Goal: Task Accomplishment & Management: Complete application form

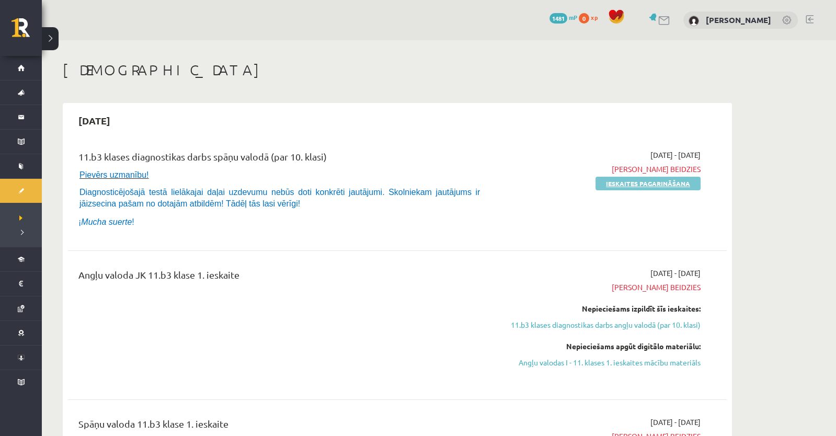
click at [628, 184] on link "Ieskaites pagarināšana" at bounding box center [648, 184] width 105 height 14
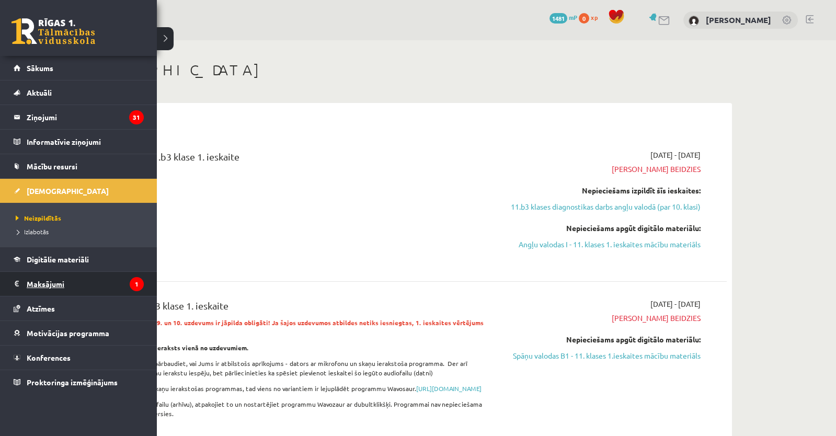
click at [60, 279] on legend "Maksājumi 1" at bounding box center [85, 284] width 117 height 24
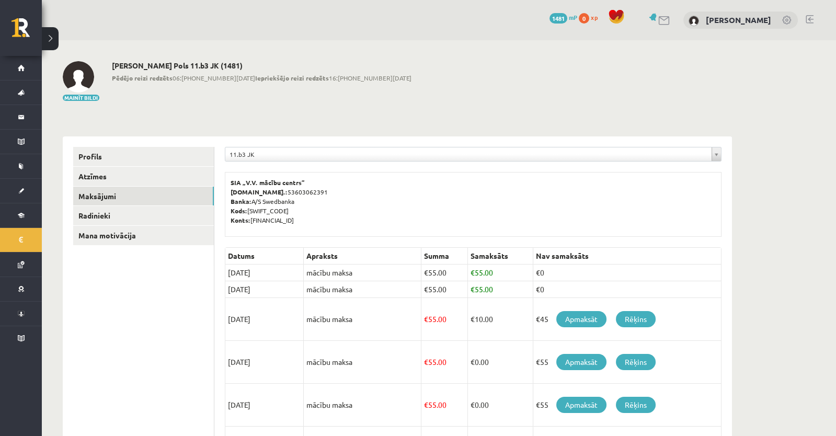
click at [676, 88] on div "Mainīt bildi Ralfs Pols 11.b3 JK (1481) Pēdējo reizi redzēts 06:47 08.12.24 Iep…" at bounding box center [398, 81] width 670 height 41
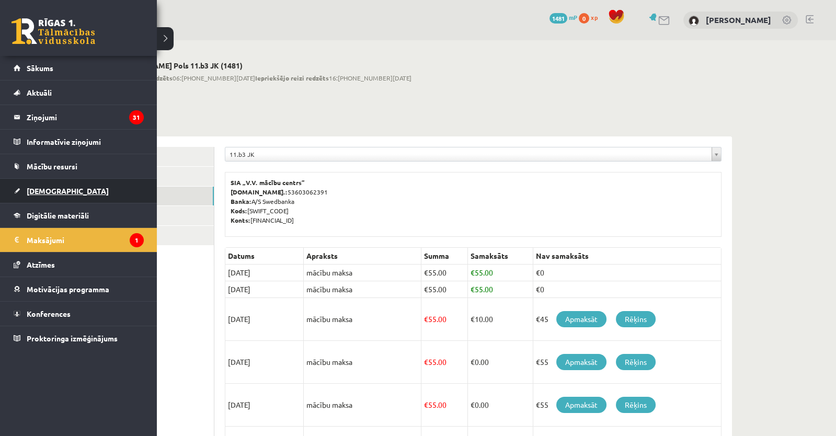
click at [25, 189] on link "[DEMOGRAPHIC_DATA]" at bounding box center [79, 191] width 130 height 24
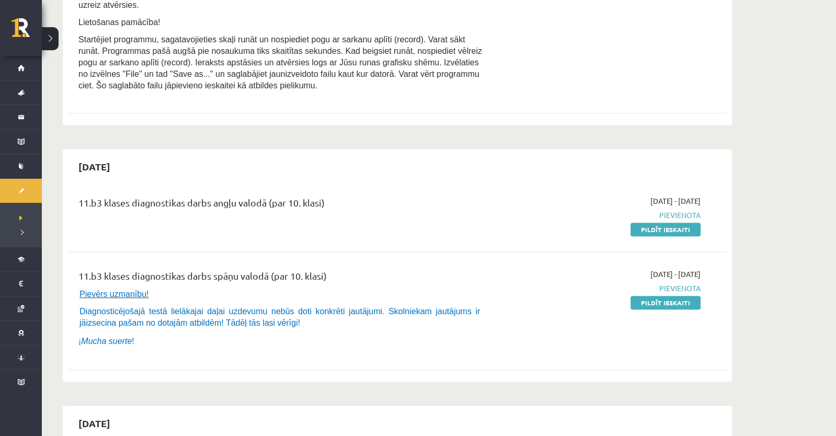
scroll to position [1574, 0]
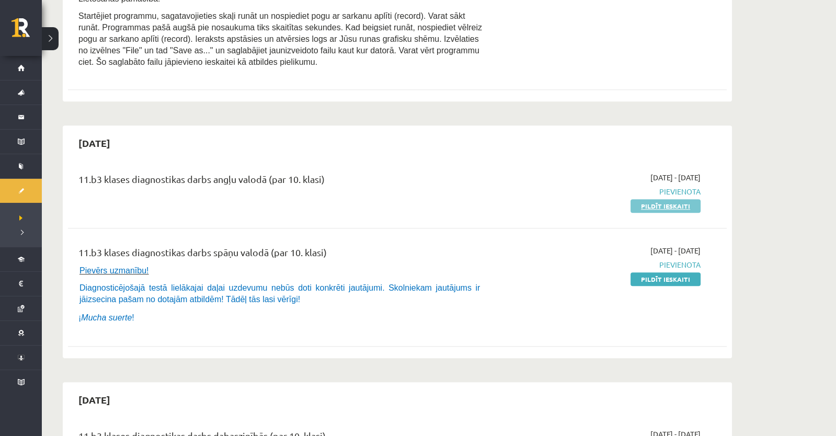
click at [675, 213] on link "Pildīt ieskaiti" at bounding box center [666, 206] width 70 height 14
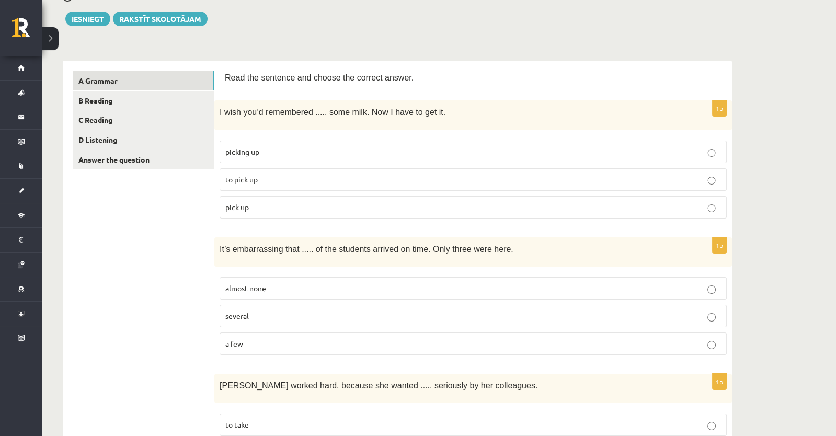
scroll to position [126, 0]
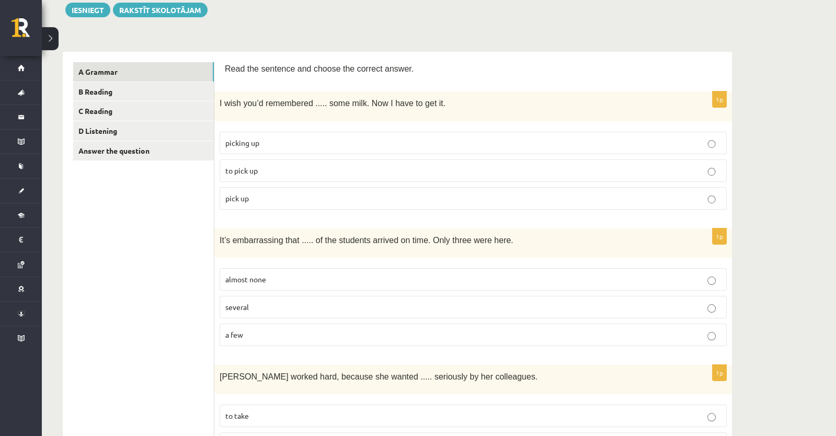
click at [286, 141] on p "picking up" at bounding box center [473, 143] width 496 height 11
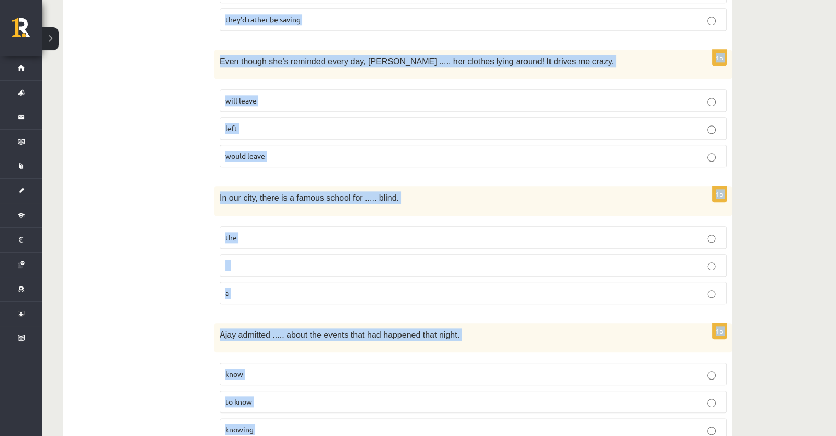
scroll to position [2548, 0]
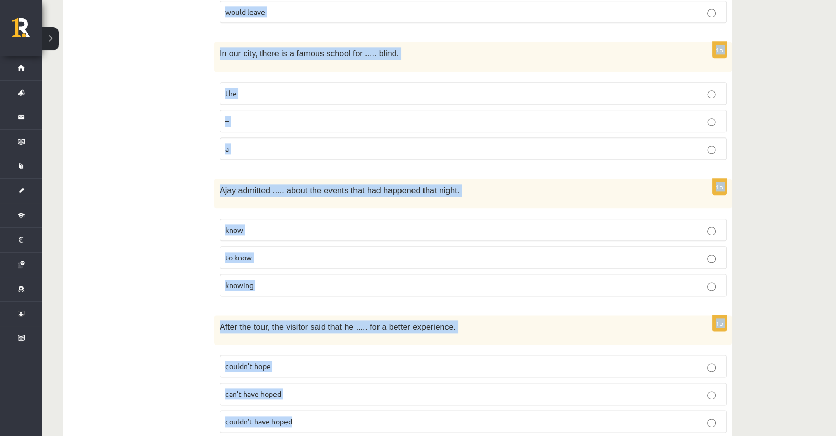
drag, startPoint x: 217, startPoint y: 147, endPoint x: 302, endPoint y: 402, distance: 268.5
copy form "It’s embarrassing that ..... of the students arrived on time. Only three were h…"
click at [302, 402] on div "1p After the tour, the visitor said that he ..... for a better experience. coul…" at bounding box center [473, 378] width 518 height 126
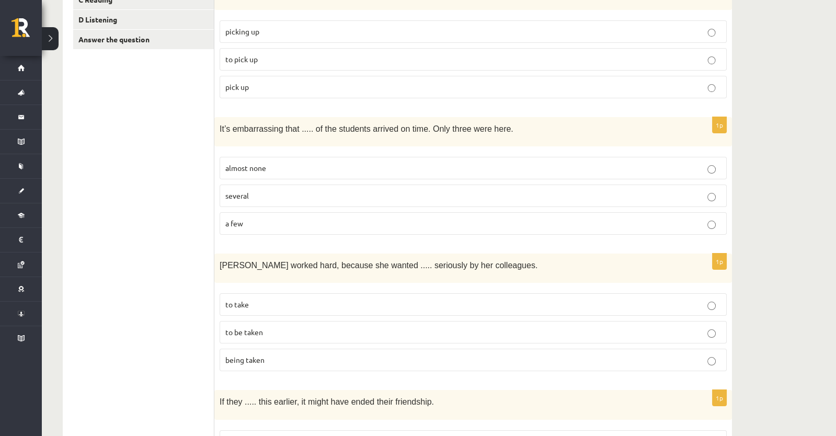
scroll to position [250, 0]
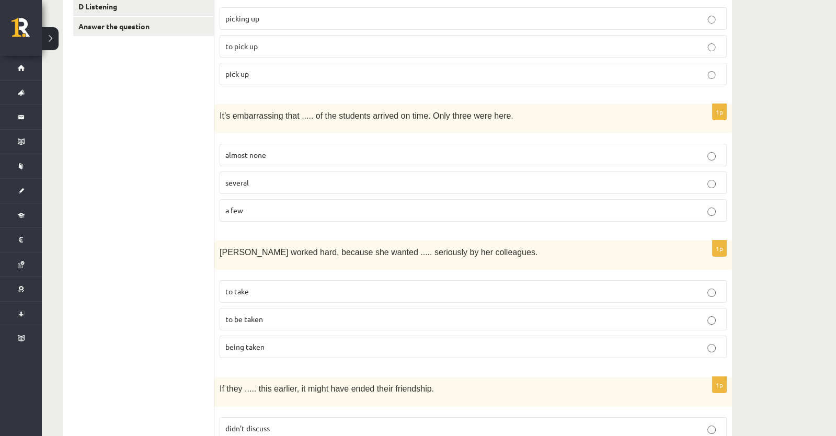
click at [279, 139] on fieldset "almost none several a few" at bounding box center [473, 182] width 507 height 86
click at [278, 153] on p "almost none" at bounding box center [473, 155] width 496 height 11
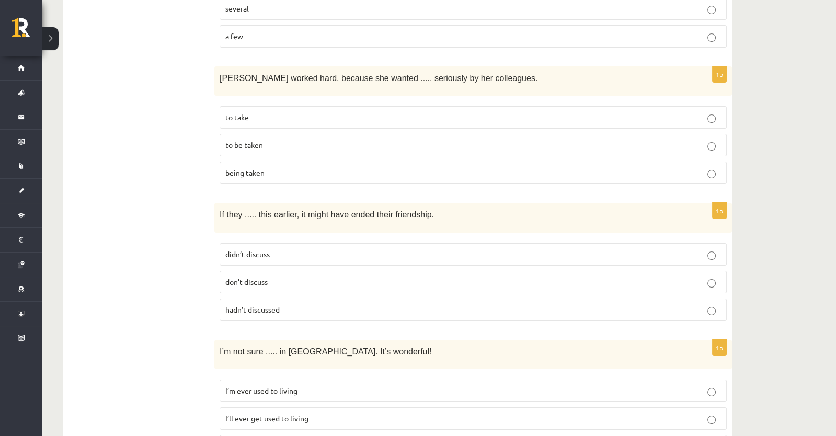
scroll to position [425, 0]
click at [285, 146] on label "to be taken" at bounding box center [473, 144] width 507 height 22
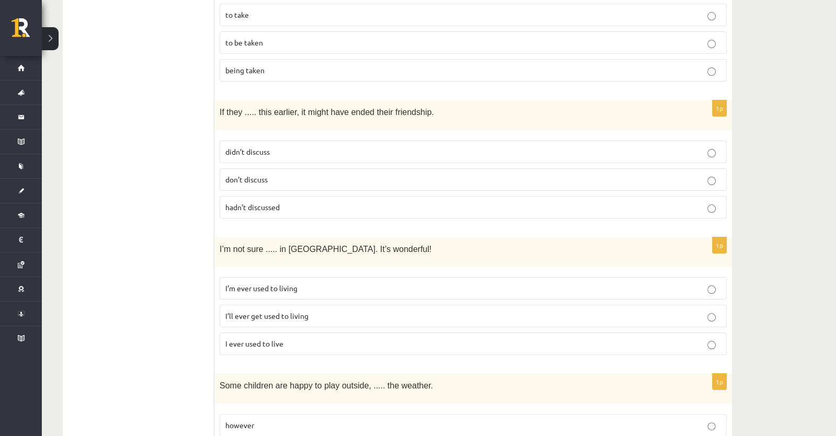
scroll to position [550, 0]
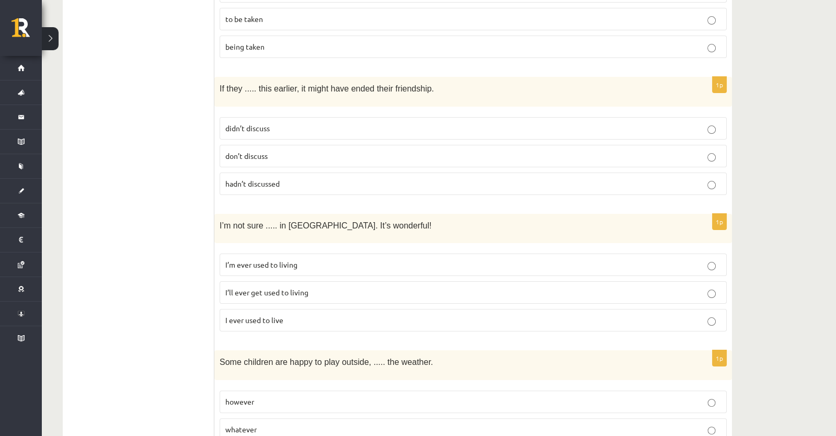
click at [264, 186] on fieldset "didn’t discuss don’t discuss hadn’t discussed" at bounding box center [473, 155] width 507 height 86
click at [277, 173] on label "hadn’t discussed" at bounding box center [473, 184] width 507 height 22
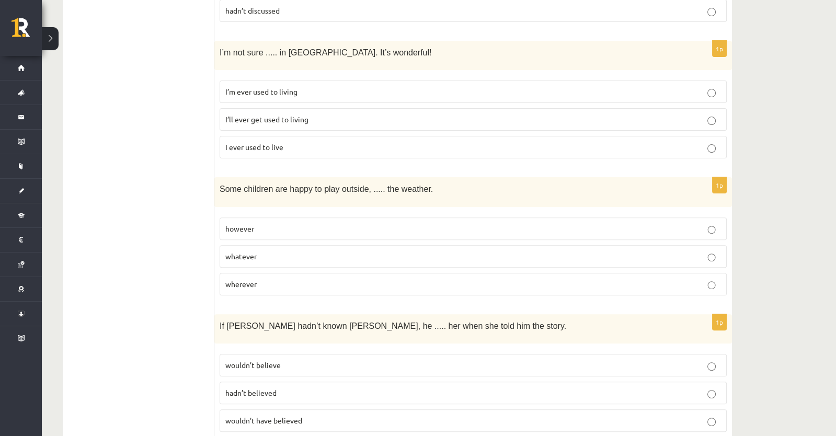
scroll to position [725, 0]
click at [325, 113] on p "I’ll ever get used to living" at bounding box center [473, 118] width 496 height 11
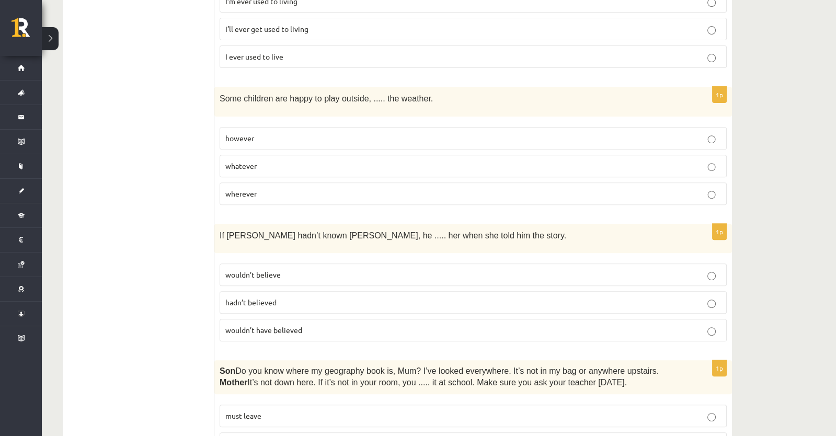
scroll to position [829, 0]
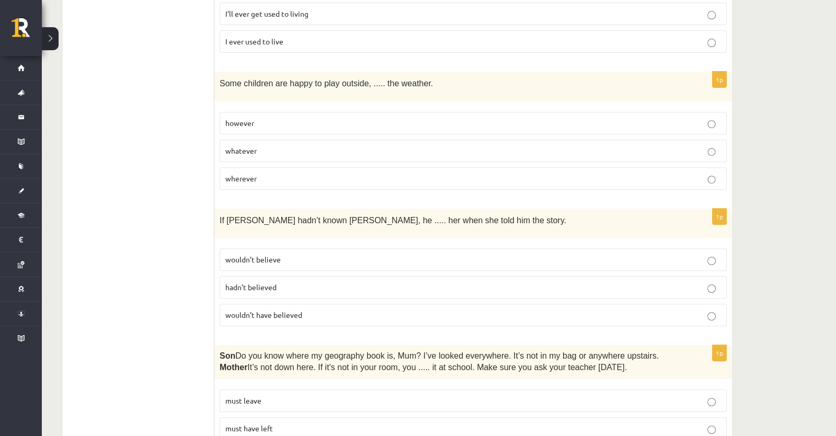
click at [323, 140] on label "whatever" at bounding box center [473, 151] width 507 height 22
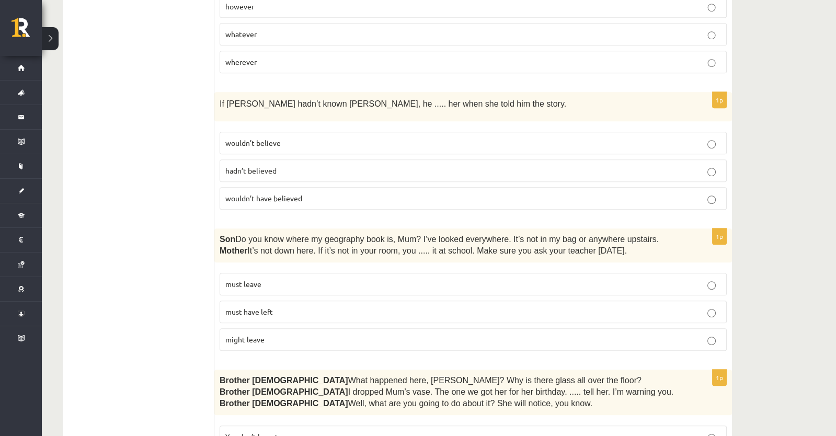
scroll to position [946, 0]
click at [374, 193] on p "wouldn’t have believed" at bounding box center [473, 198] width 496 height 11
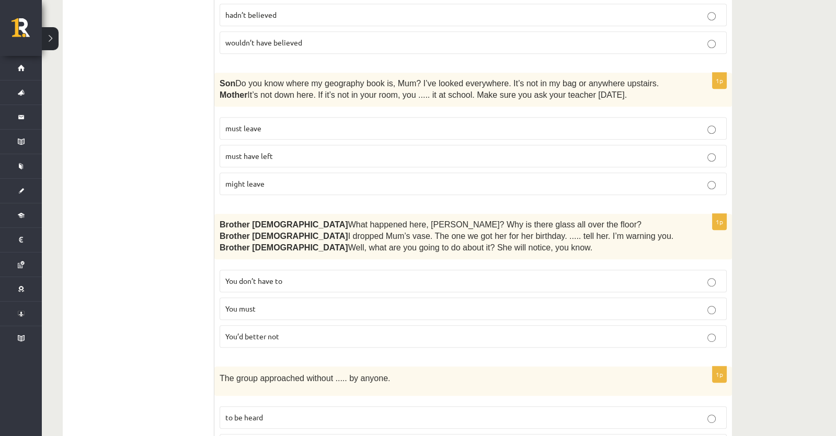
scroll to position [1105, 0]
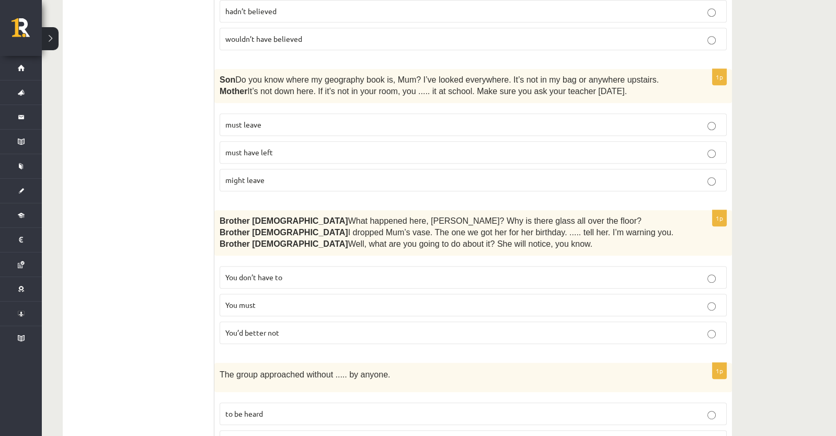
click at [313, 147] on p "must have left" at bounding box center [473, 152] width 496 height 11
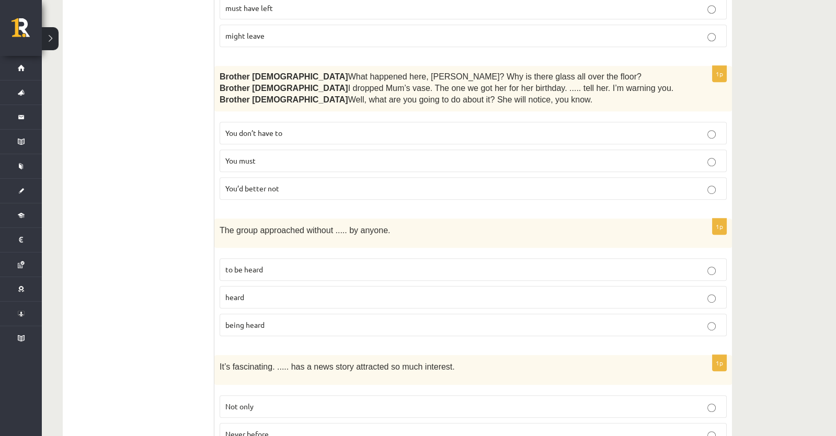
scroll to position [1249, 0]
click at [340, 184] on p "You’d better not" at bounding box center [473, 189] width 496 height 11
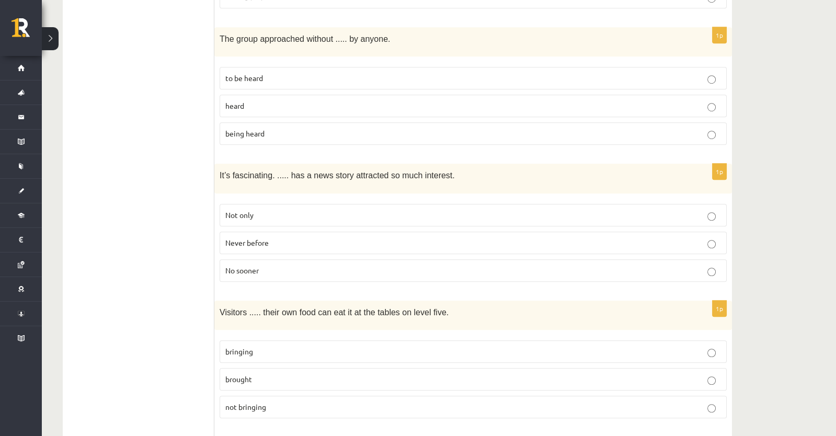
scroll to position [1455, 0]
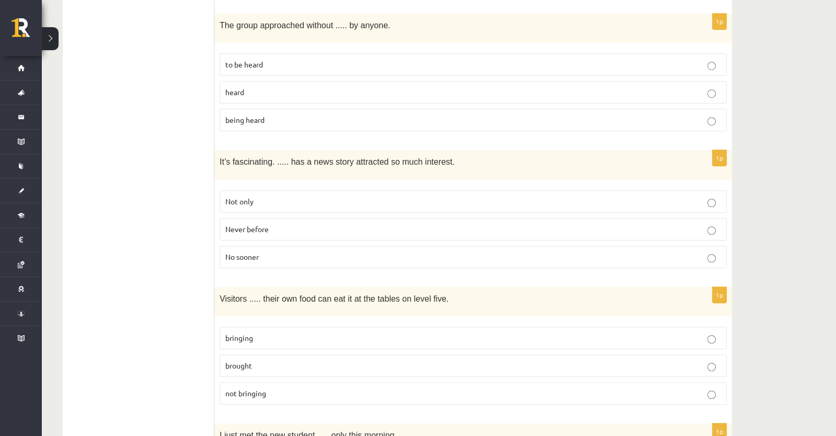
click at [289, 115] on p "being heard" at bounding box center [473, 120] width 496 height 11
click at [322, 224] on p "Never before" at bounding box center [473, 229] width 496 height 11
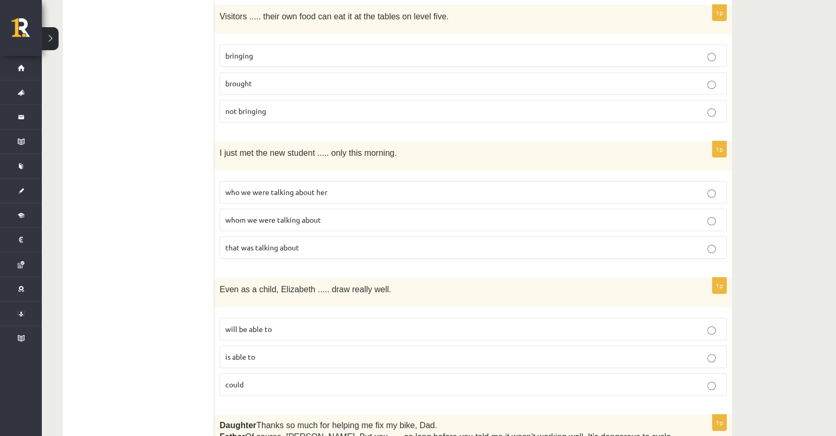
scroll to position [1738, 0]
click at [323, 49] on p "bringing" at bounding box center [473, 54] width 496 height 11
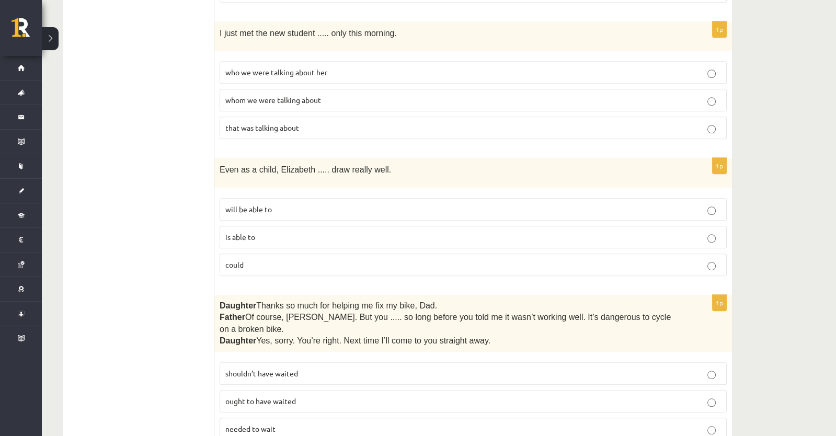
scroll to position [1863, 0]
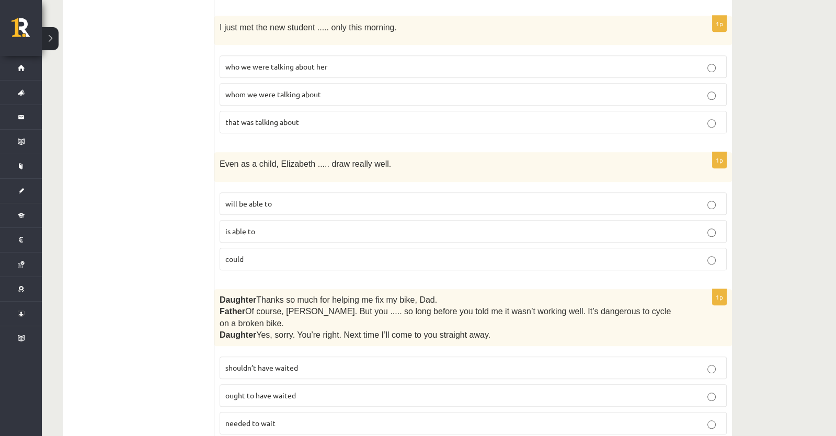
click at [296, 89] on span "whom we were talking about" at bounding box center [273, 93] width 96 height 9
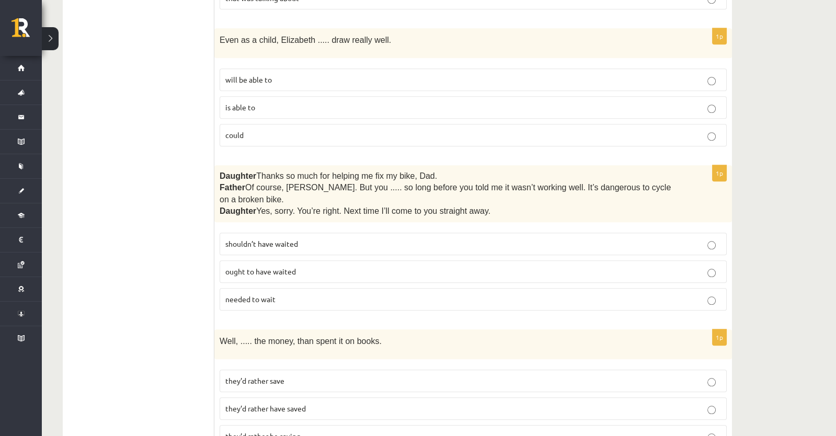
scroll to position [1996, 0]
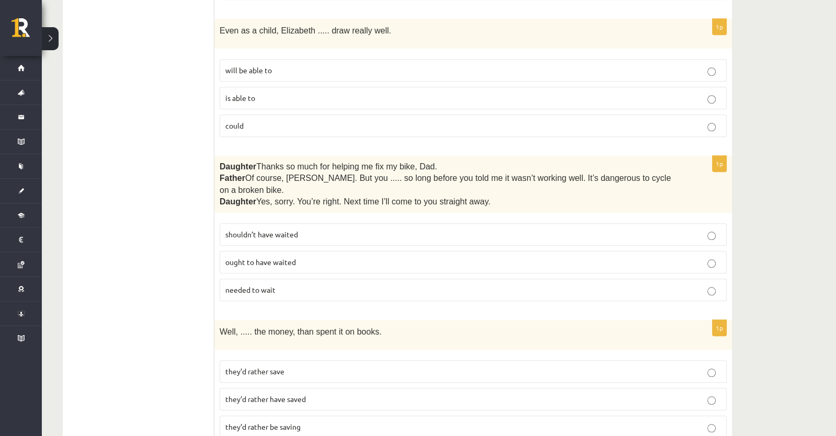
click at [286, 120] on p "could" at bounding box center [473, 125] width 496 height 11
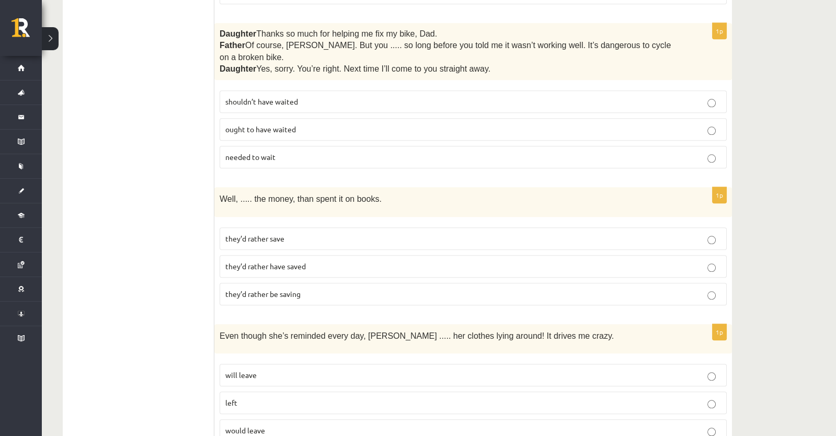
scroll to position [2135, 0]
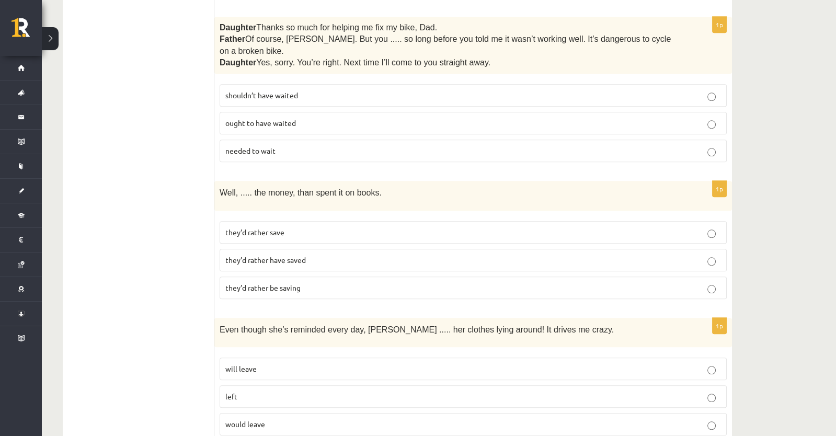
click at [308, 90] on p "shouldn’t have waited" at bounding box center [473, 95] width 496 height 11
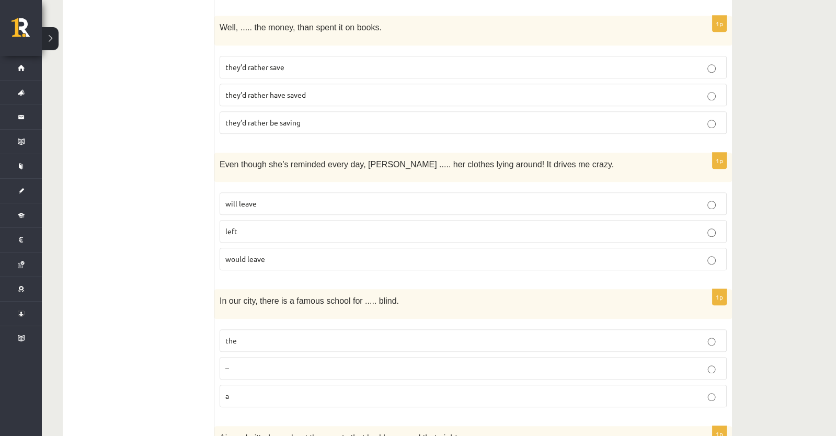
scroll to position [2302, 0]
click at [322, 88] on p "they’d rather have saved" at bounding box center [473, 93] width 496 height 11
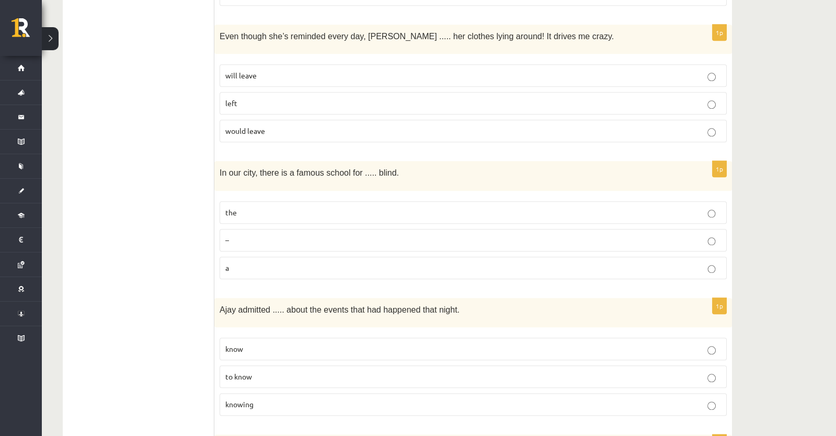
scroll to position [2415, 0]
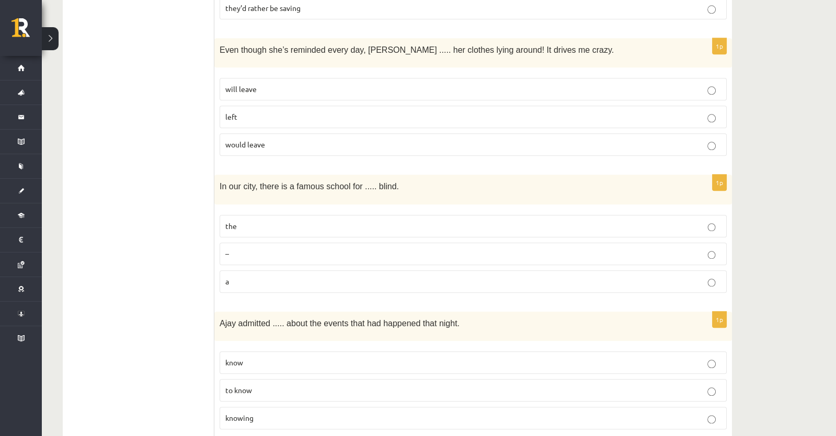
click at [265, 84] on p "will leave" at bounding box center [473, 89] width 496 height 11
click at [262, 215] on label "the" at bounding box center [473, 226] width 507 height 22
click at [261, 413] on p "knowing" at bounding box center [473, 418] width 496 height 11
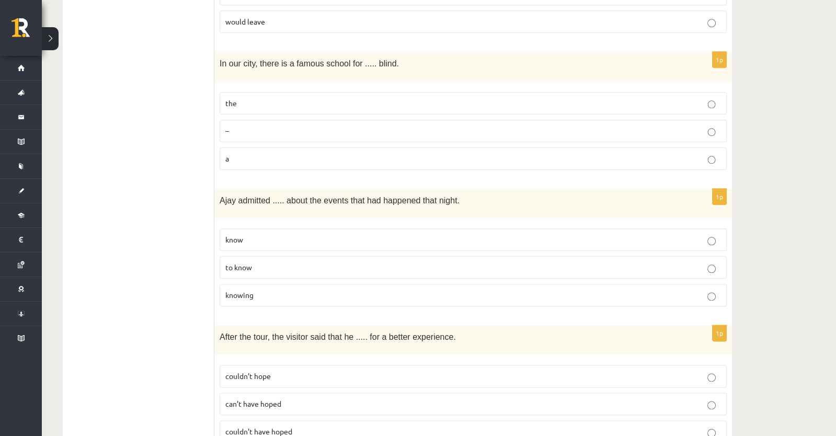
scroll to position [2548, 0]
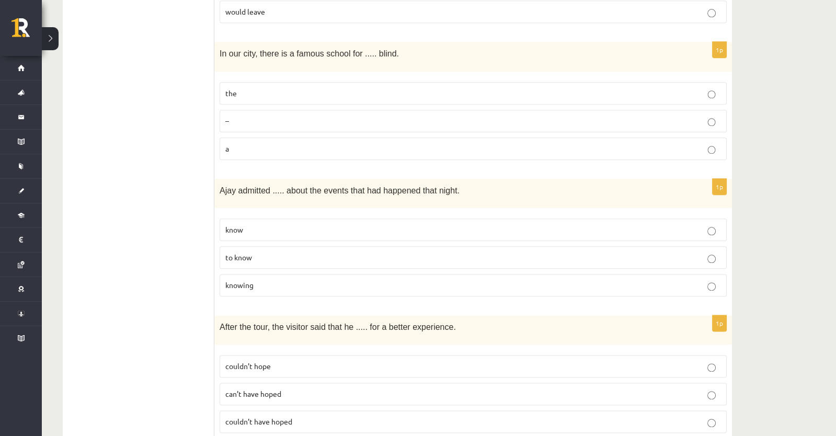
click at [280, 417] on span "couldn’t have hoped" at bounding box center [258, 421] width 67 height 9
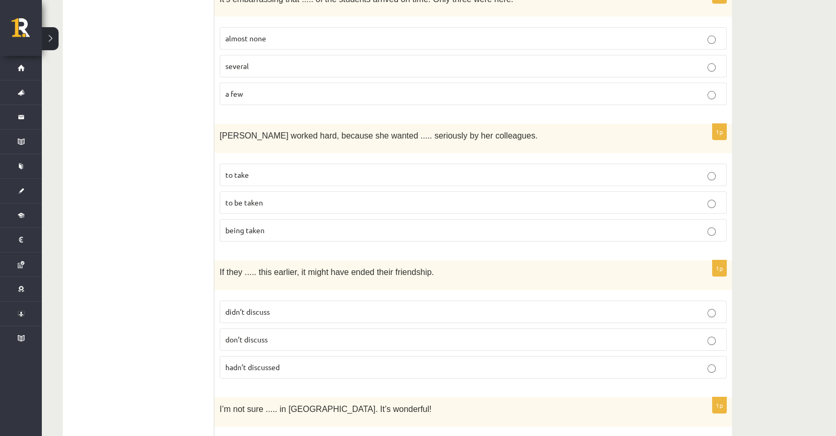
scroll to position [0, 0]
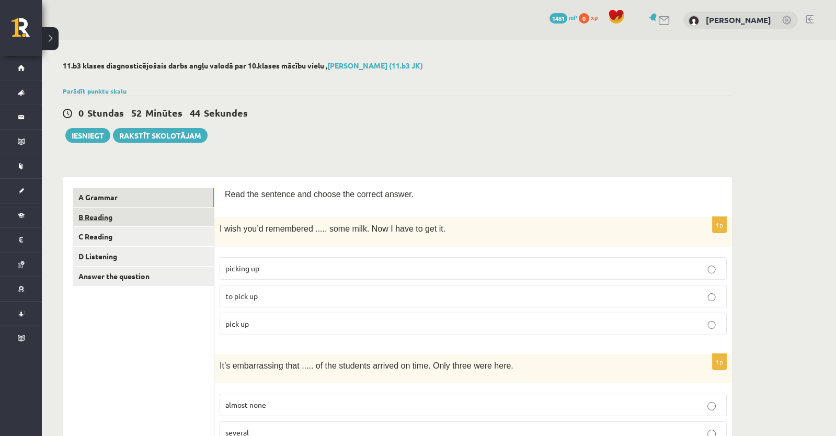
click at [127, 216] on link "B Reading" at bounding box center [143, 217] width 141 height 19
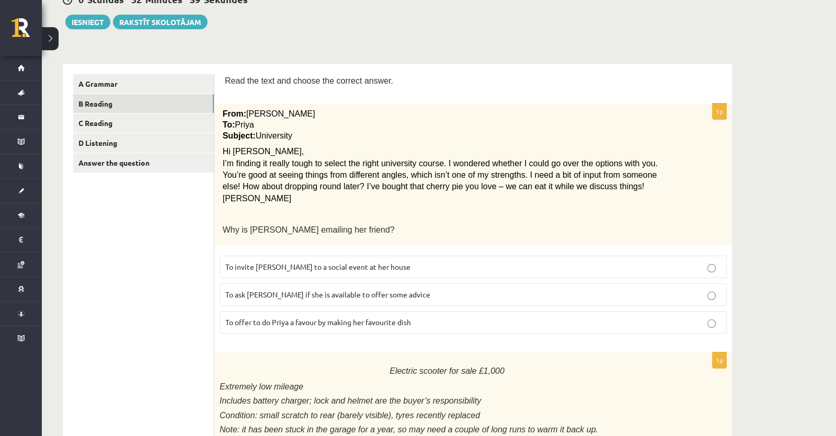
scroll to position [126, 0]
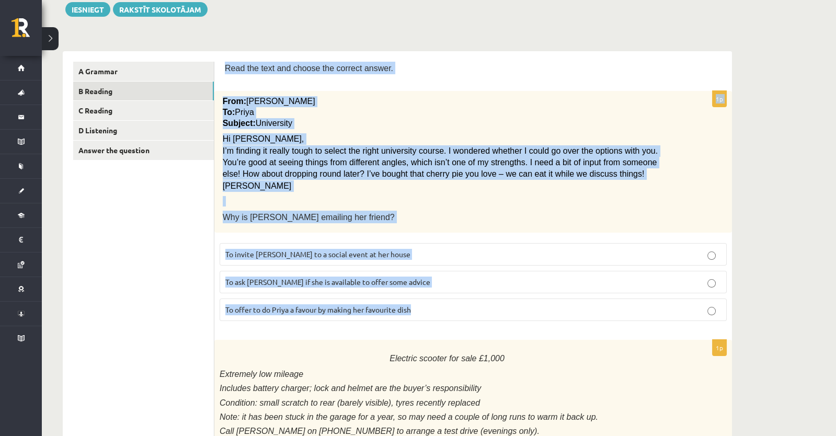
drag, startPoint x: 225, startPoint y: 64, endPoint x: 419, endPoint y: 313, distance: 315.1
copy form "Read the text and choose the correct answer. 1p From: Emily To: Priya Subject: …"
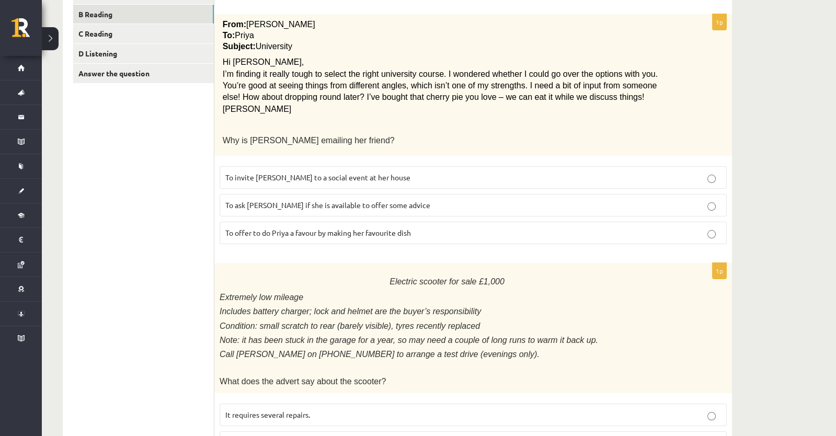
scroll to position [207, 0]
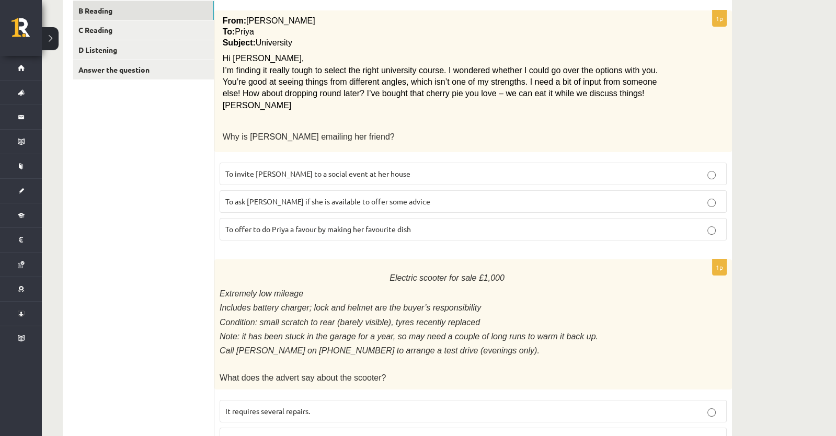
click at [302, 200] on span "To ask Priya if she is available to offer some advice" at bounding box center [327, 201] width 205 height 9
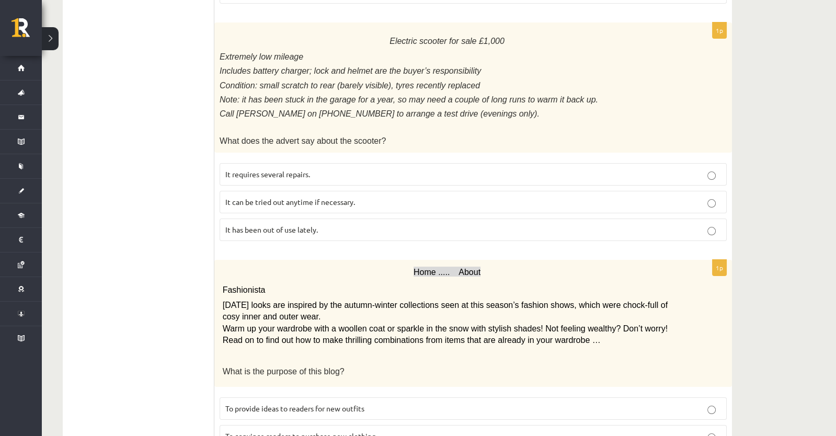
scroll to position [443, 0]
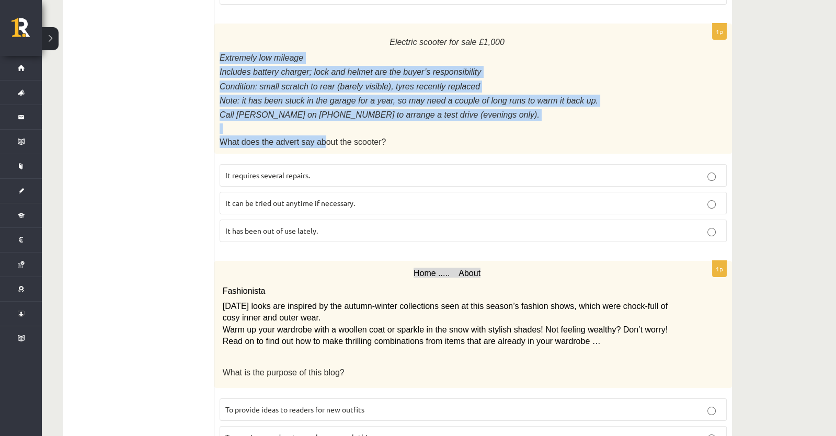
drag, startPoint x: 249, startPoint y: 46, endPoint x: 313, endPoint y: 129, distance: 105.6
click at [313, 129] on div "Electric scooter for sale £1,000 Extremely low mileage Includes battery charger…" at bounding box center [473, 89] width 518 height 130
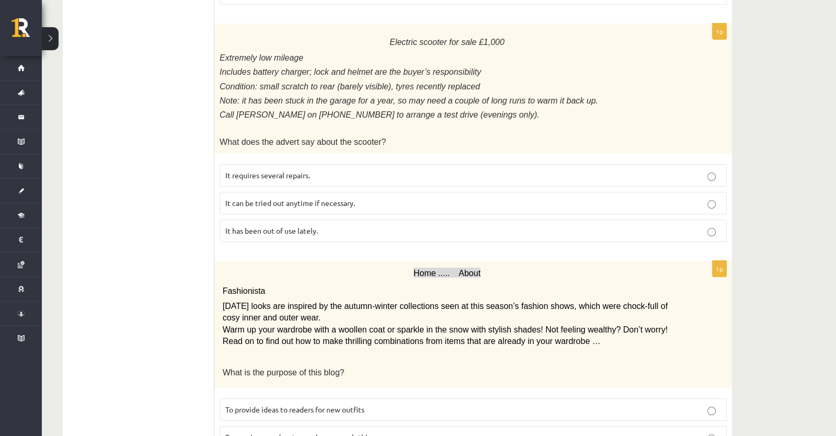
click at [334, 33] on p "Electric scooter for sale £1,000" at bounding box center [447, 41] width 455 height 17
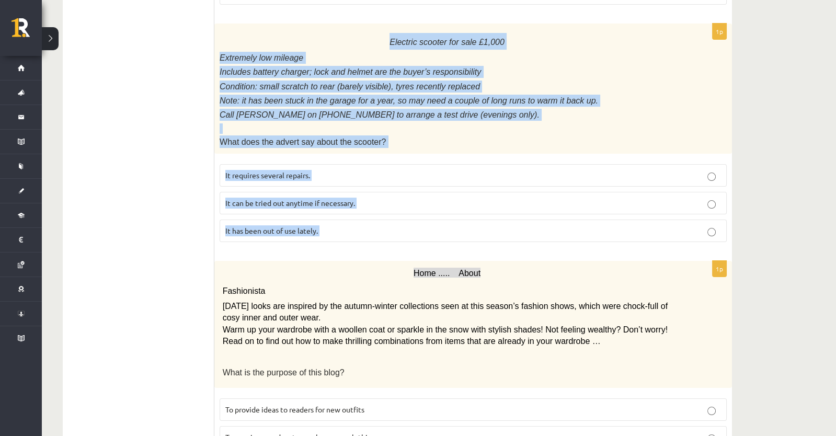
drag, startPoint x: 334, startPoint y: 31, endPoint x: 354, endPoint y: 221, distance: 190.9
click at [354, 221] on div "1p Electric scooter for sale £1,000 Extremely low mileage Includes battery char…" at bounding box center [473, 137] width 518 height 227
copy form "Electric scooter for sale £1,000 Extremely low mileage Includes battery charger…"
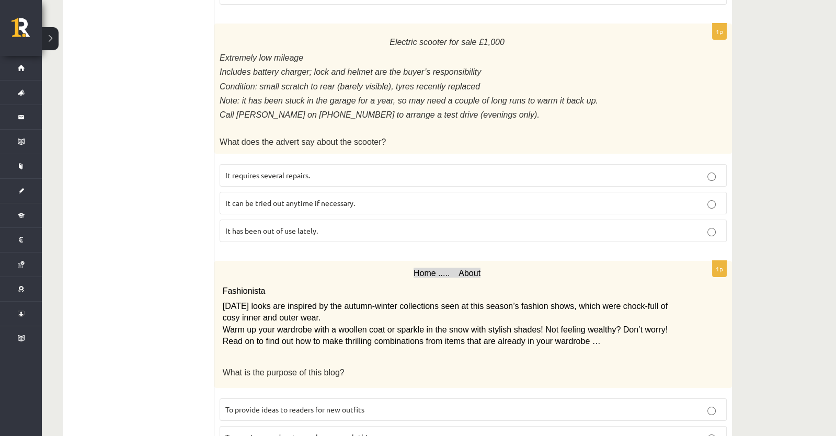
click at [346, 268] on p "Home ..... About" at bounding box center [447, 273] width 449 height 15
click at [322, 225] on p "It has been out of use lately." at bounding box center [473, 230] width 496 height 11
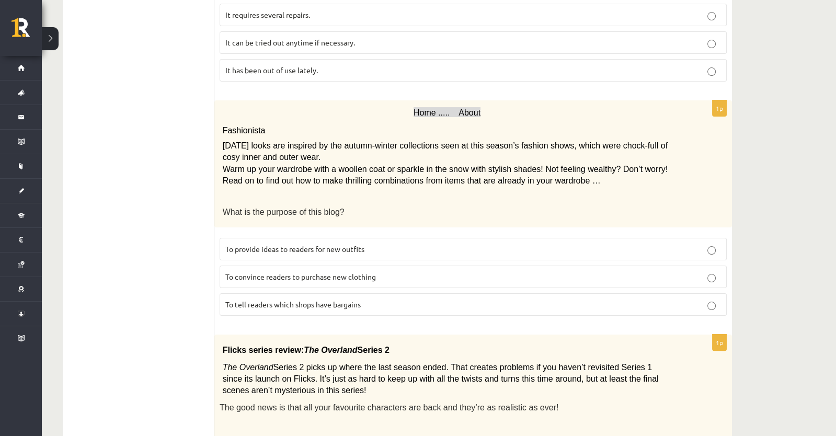
scroll to position [606, 0]
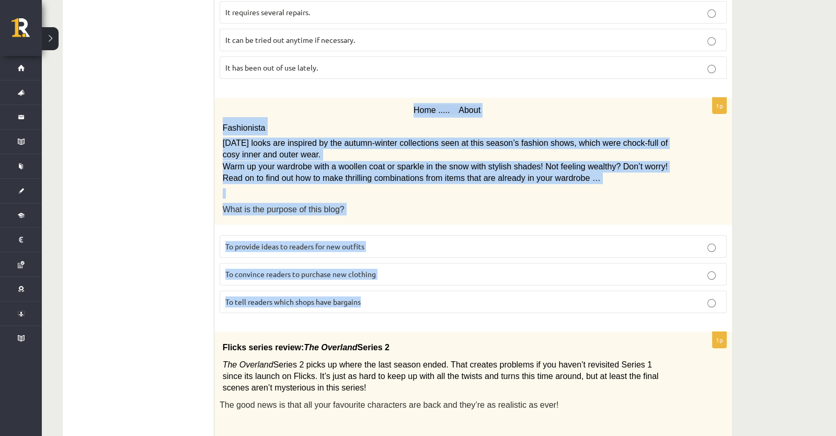
drag, startPoint x: 409, startPoint y: 93, endPoint x: 440, endPoint y: 296, distance: 204.9
click at [440, 296] on div "1p Home ..... About Fashionista Today’s looks are inspired by the autumn-winter…" at bounding box center [473, 210] width 518 height 224
copy div "Home ..... About Fashionista Today’s looks are inspired by the autumn-winter co…"
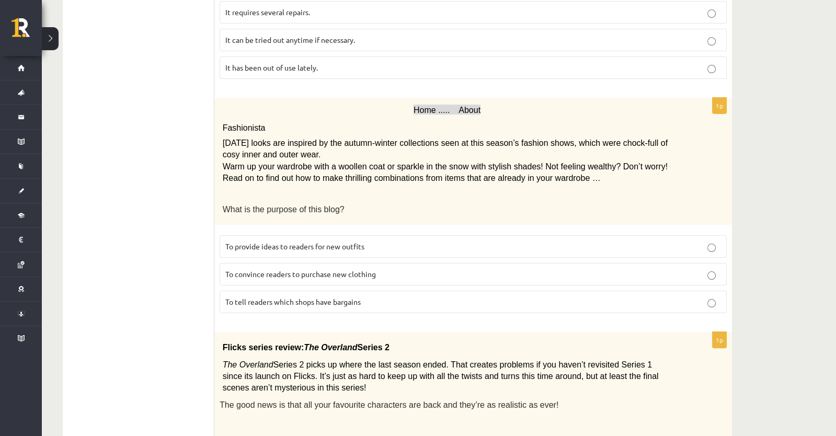
click at [419, 203] on p "What is the purpose of this blog?" at bounding box center [447, 209] width 449 height 13
click at [399, 241] on p "To provide ideas to readers for new outfits" at bounding box center [473, 246] width 496 height 11
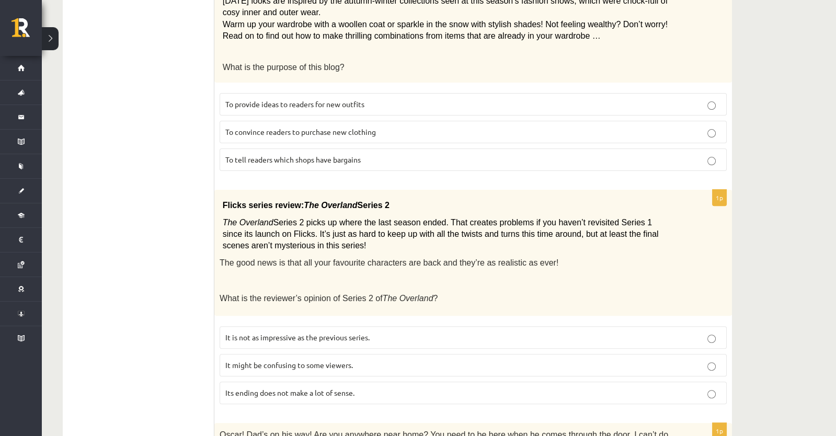
scroll to position [756, 0]
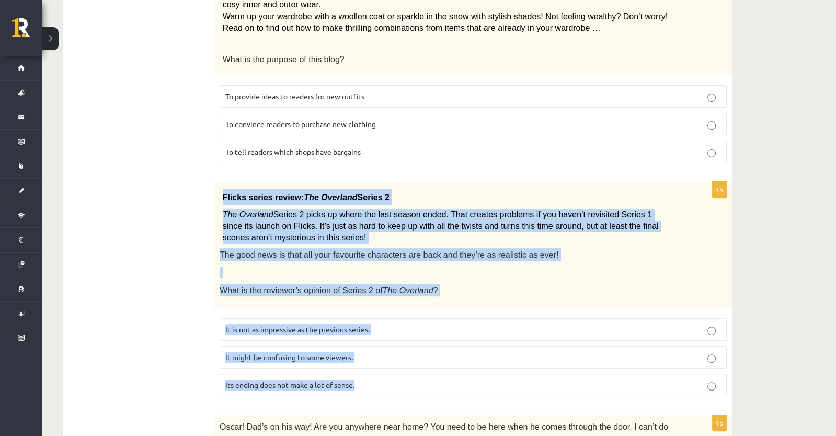
drag, startPoint x: 221, startPoint y: 184, endPoint x: 363, endPoint y: 383, distance: 245.0
click at [363, 383] on div "1p Flicks series review: The Overland Series 2 The Overland Series 2 picks up w…" at bounding box center [473, 293] width 518 height 223
copy div "Flicks series review: The Overland Series 2 The Overland Series 2 picks up wher…"
click at [348, 353] on span "It might be confusing to some viewers." at bounding box center [289, 357] width 128 height 9
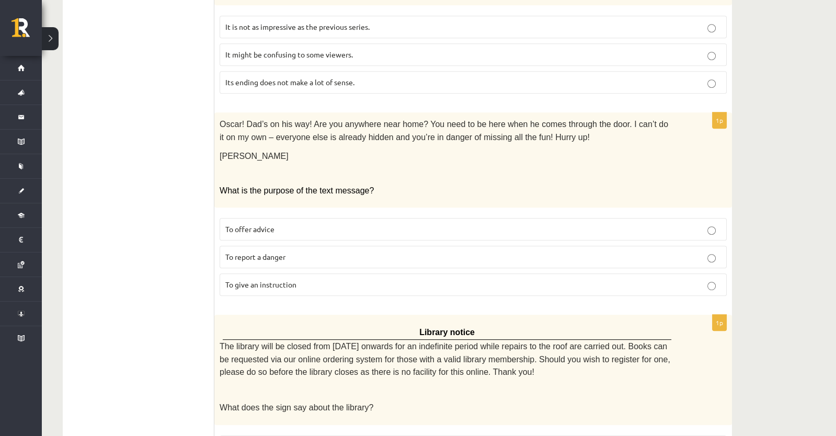
scroll to position [1116, 0]
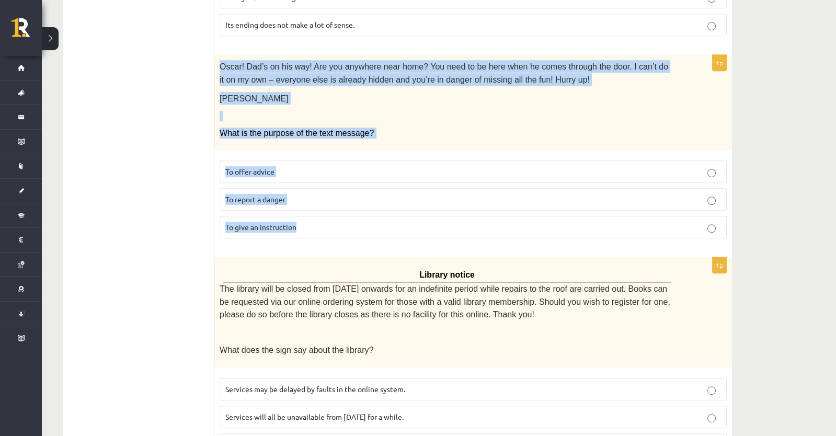
drag, startPoint x: 219, startPoint y: 51, endPoint x: 318, endPoint y: 219, distance: 194.6
click at [319, 213] on div "1p Oscar! Dad’s on his way! Are you anywhere near home? You need to be here whe…" at bounding box center [473, 151] width 518 height 192
copy div "Oscar! Dad’s on his way! Are you anywhere near home? You need to be here when h…"
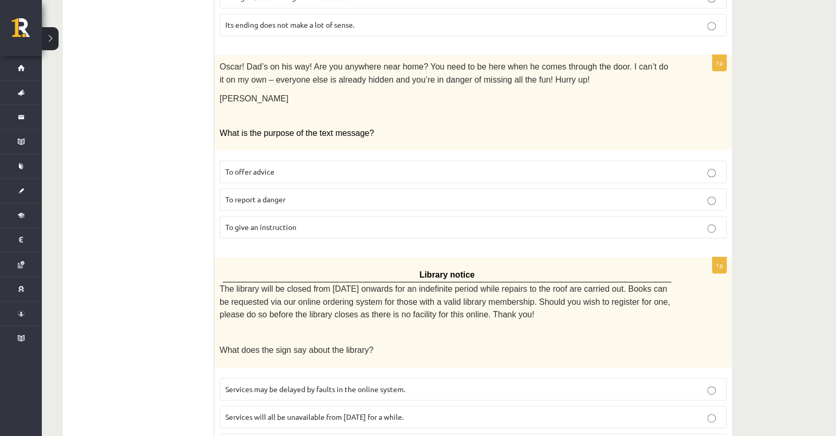
click at [366, 194] on p "To report a danger" at bounding box center [473, 199] width 496 height 11
click at [335, 216] on label "To give an instruction" at bounding box center [473, 227] width 507 height 22
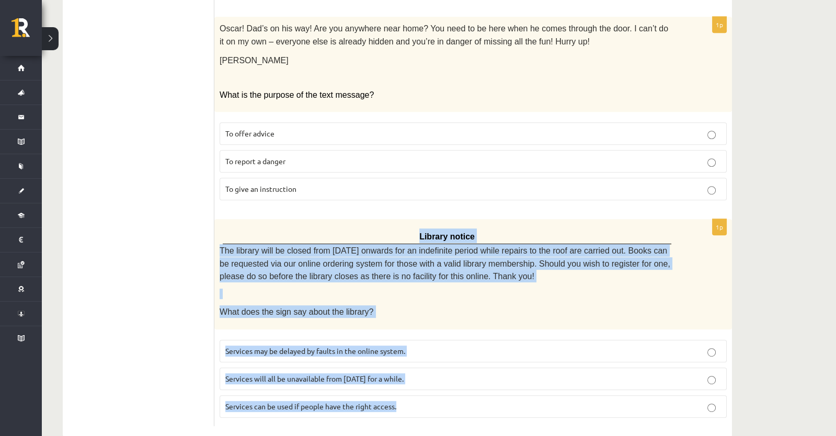
drag, startPoint x: 403, startPoint y: 214, endPoint x: 434, endPoint y: 384, distance: 172.3
click at [434, 384] on div "1p Library notice The library will be closed from Monday onwards for an indefin…" at bounding box center [473, 322] width 518 height 207
copy div "Library notice The library will be closed from Monday onwards for an indefinite…"
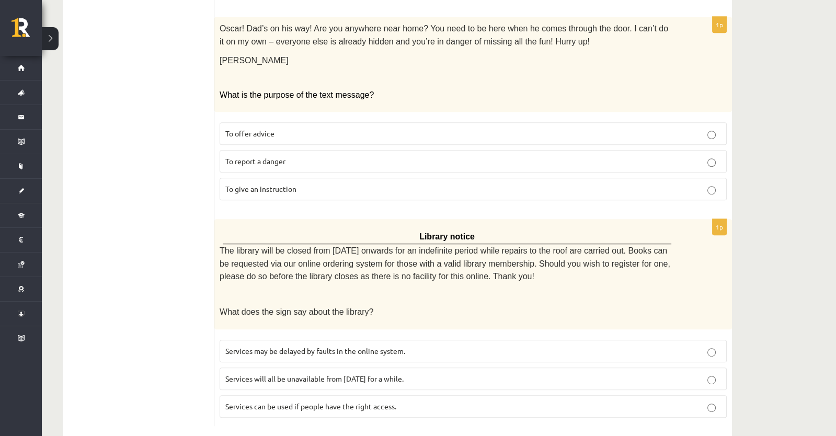
click at [382, 402] on span "Services can be used if people have the right access." at bounding box center [310, 406] width 171 height 9
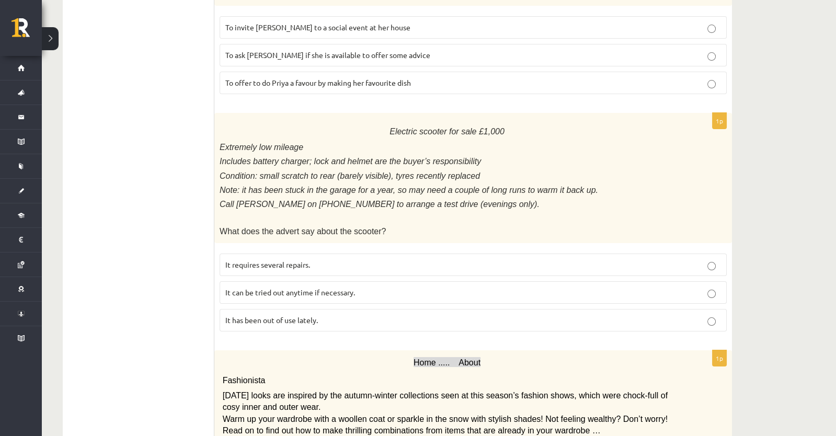
scroll to position [0, 0]
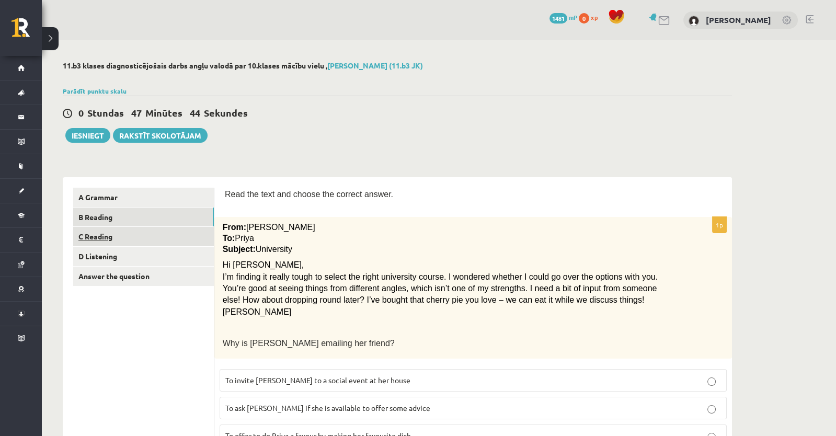
click at [157, 234] on link "C Reading" at bounding box center [143, 236] width 141 height 19
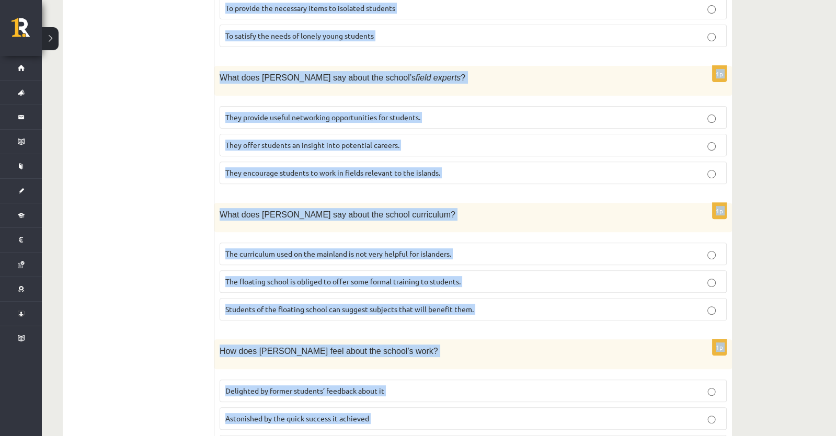
scroll to position [955, 0]
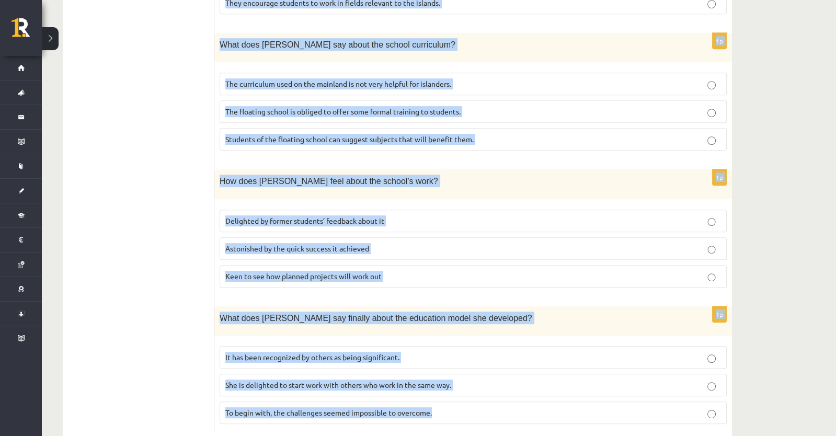
drag, startPoint x: 225, startPoint y: 190, endPoint x: 424, endPoint y: 397, distance: 287.5
copy form "Read the article about an unusual school and choose the correct answer for each…"
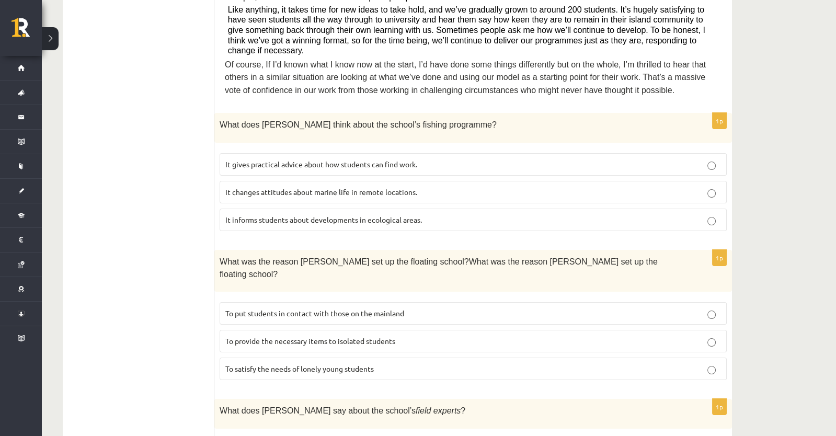
scroll to position [444, 0]
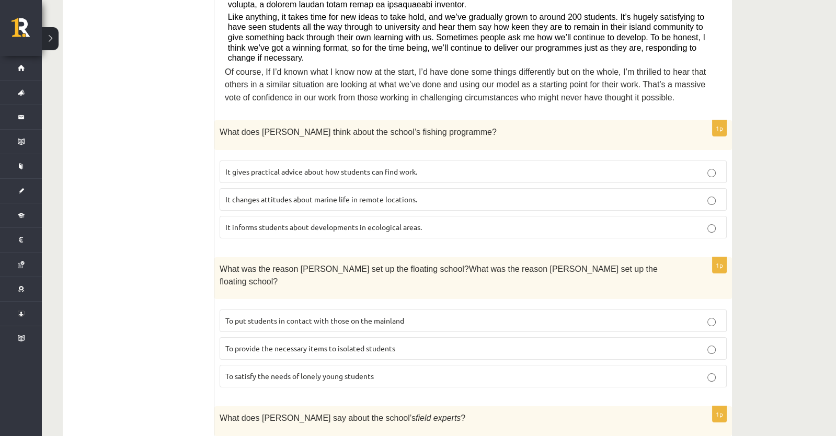
click at [296, 222] on span "It informs students about developments in ecological areas." at bounding box center [323, 226] width 197 height 9
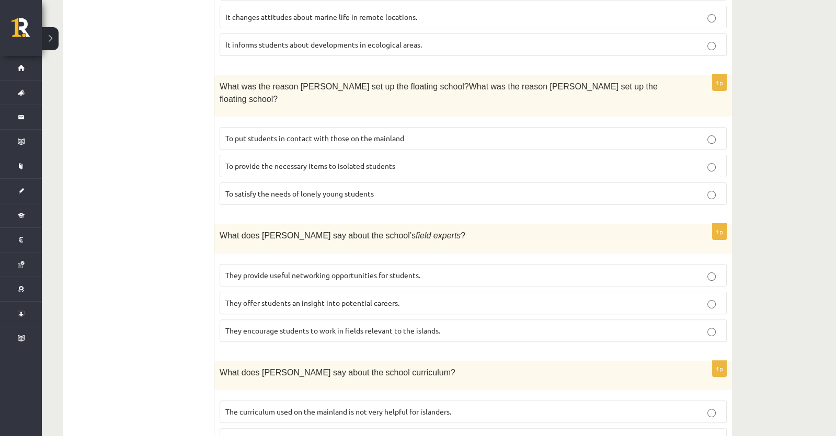
scroll to position [630, 0]
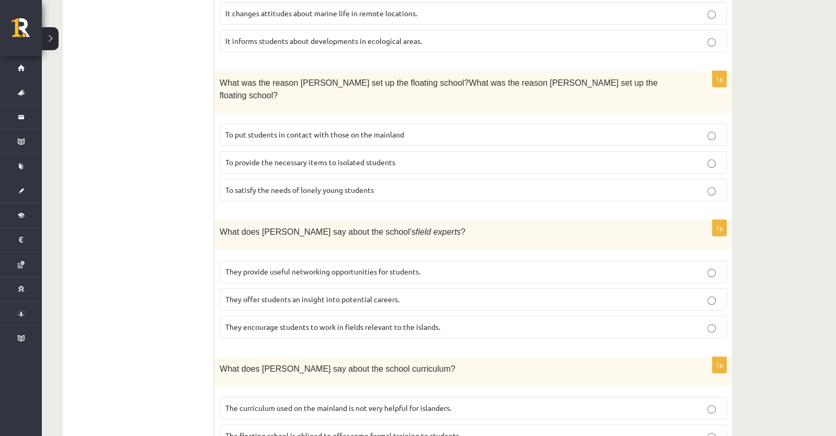
click at [325, 157] on span "To provide the necessary items to isolated students" at bounding box center [310, 161] width 170 height 9
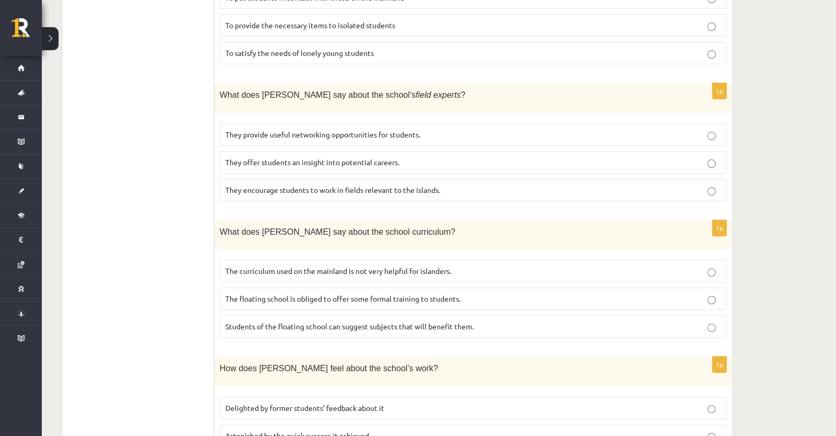
scroll to position [772, 0]
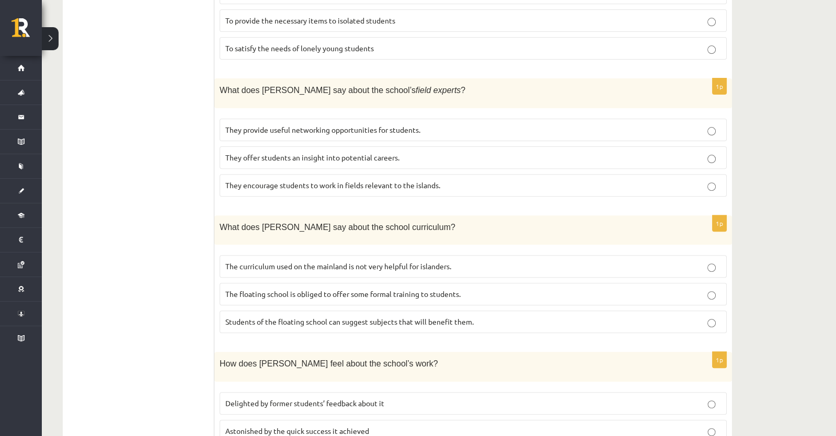
click at [285, 153] on span "They offer students an insight into potential careers." at bounding box center [312, 157] width 174 height 9
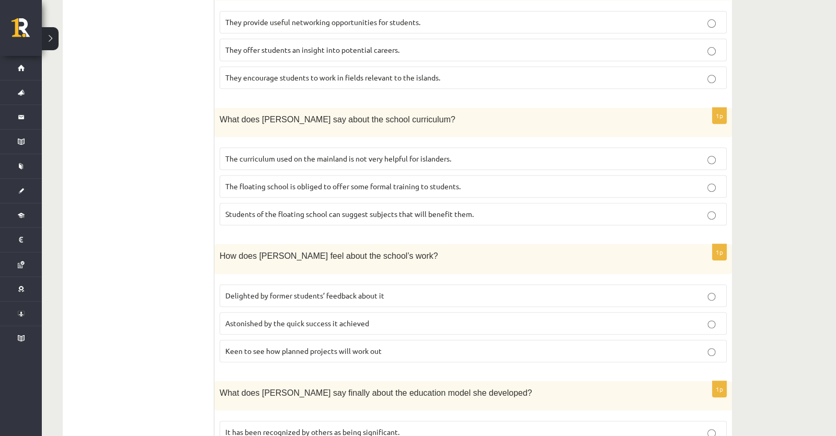
scroll to position [883, 0]
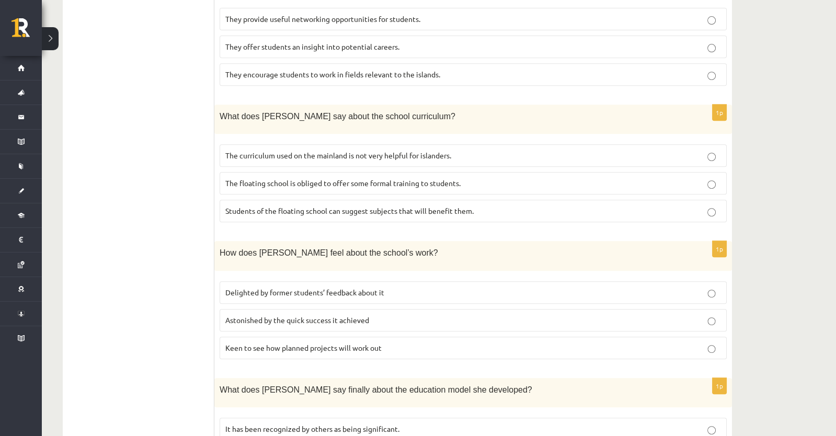
click at [284, 144] on label "The curriculum used on the mainland is not very helpful for islanders." at bounding box center [473, 155] width 507 height 22
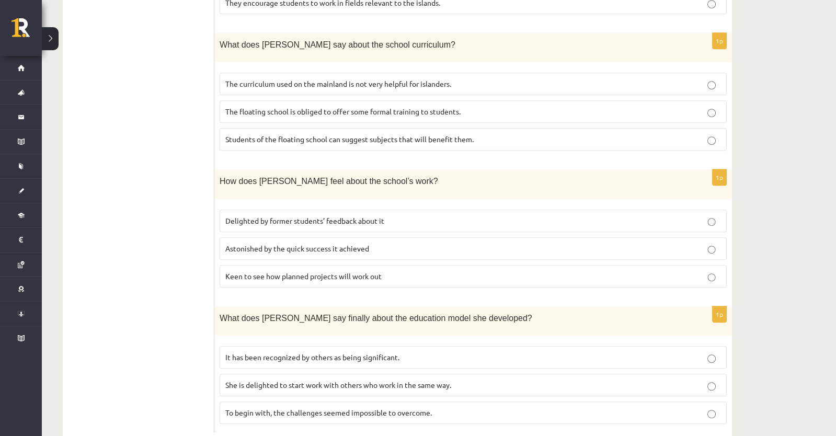
click at [363, 216] on p "Delighted by former students’ feedback about it" at bounding box center [473, 221] width 496 height 11
click at [301, 216] on span "Delighted by former students’ feedback about it" at bounding box center [304, 220] width 159 height 9
click at [366, 353] on span "It has been recognized by others as being significant." at bounding box center [312, 357] width 174 height 9
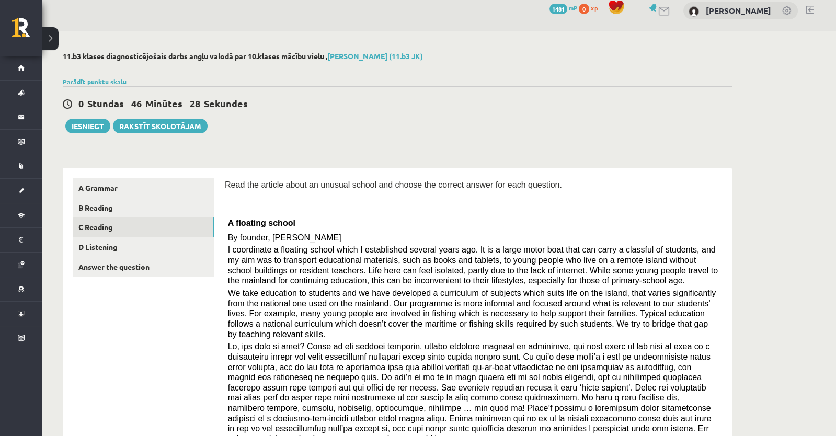
scroll to position [0, 0]
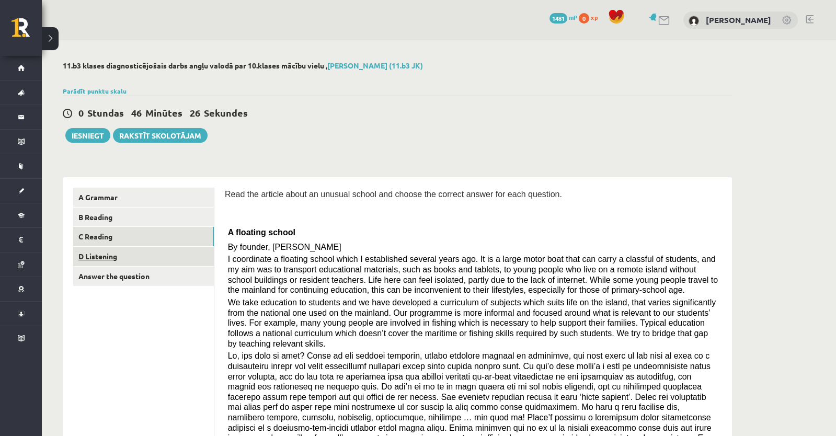
click at [115, 256] on link "D Listening" at bounding box center [143, 256] width 141 height 19
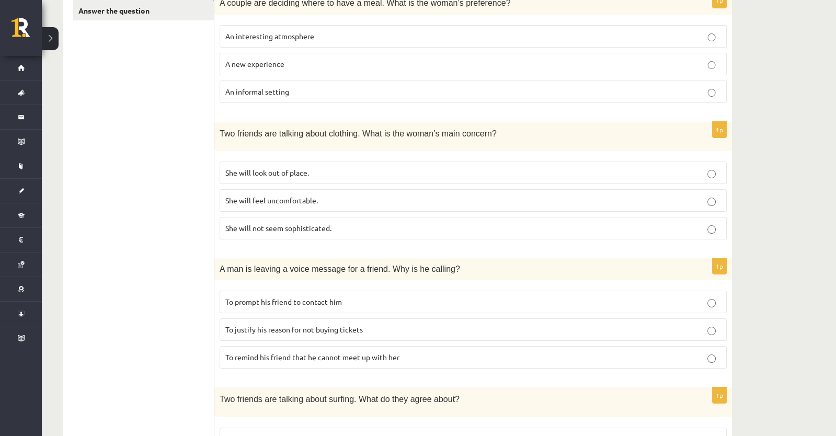
scroll to position [286, 0]
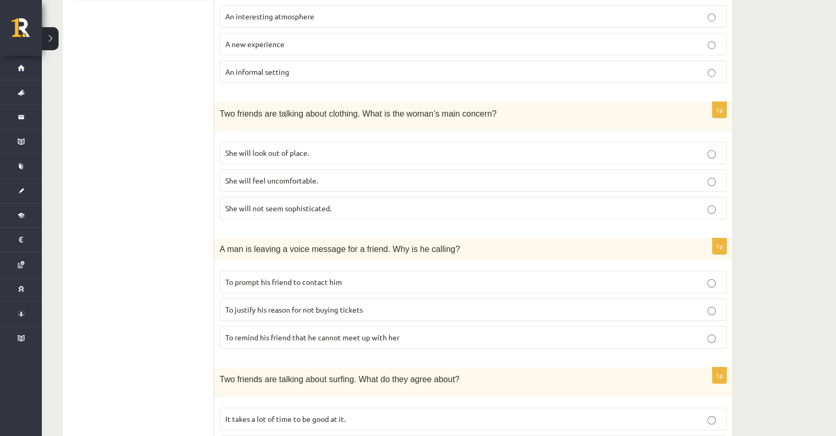
click at [231, 75] on p "An informal setting" at bounding box center [473, 71] width 496 height 11
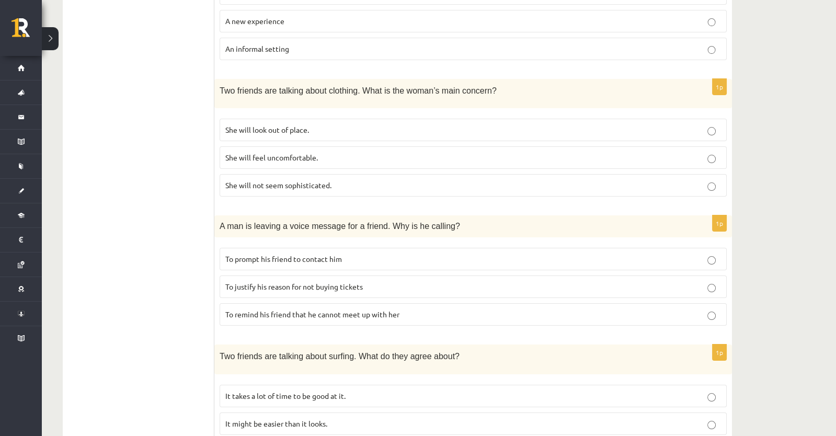
click at [259, 119] on label "She will look out of place." at bounding box center [473, 130] width 507 height 22
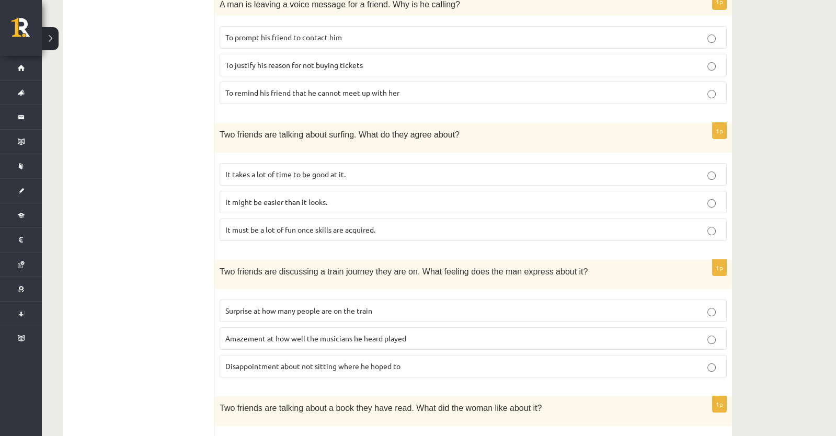
scroll to position [533, 0]
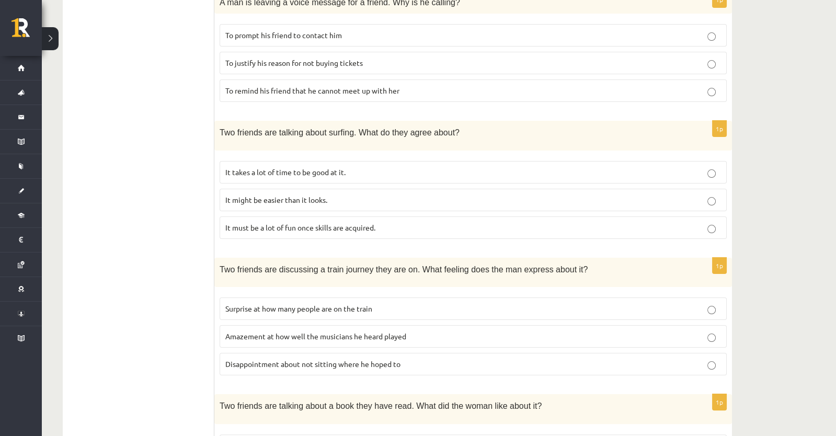
click at [315, 171] on p "It takes a lot of time to be good at it." at bounding box center [473, 172] width 496 height 11
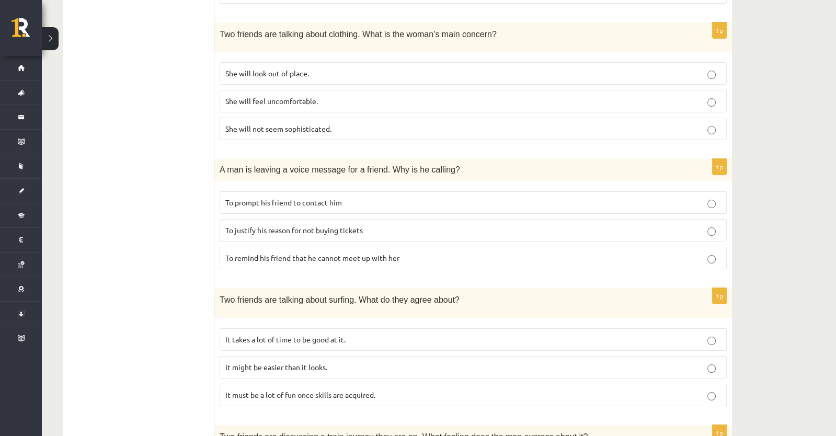
scroll to position [367, 0]
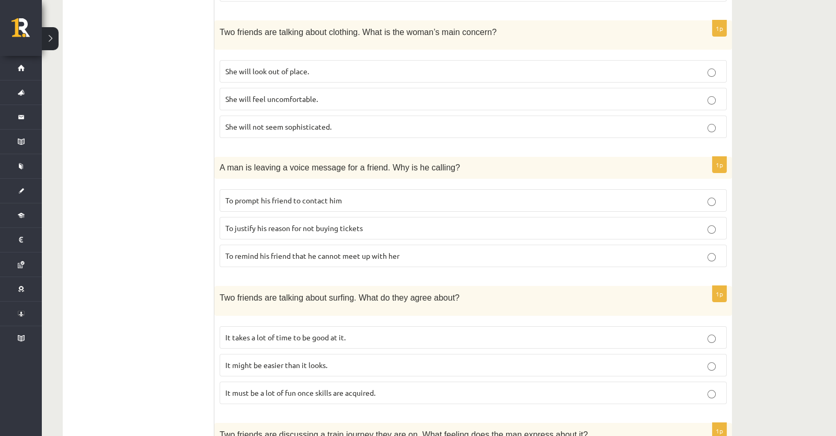
click at [290, 227] on span "To justify his reason for not buying tickets" at bounding box center [294, 227] width 138 height 9
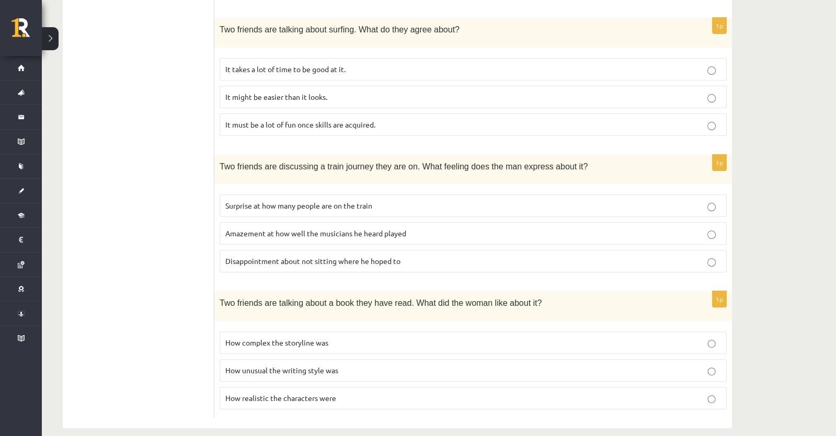
scroll to position [637, 0]
click at [359, 391] on p "How realistic the characters were" at bounding box center [473, 396] width 496 height 11
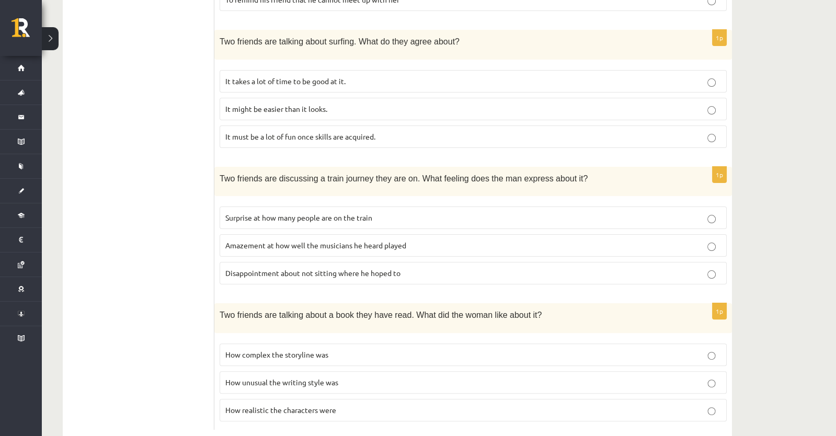
scroll to position [620, 0]
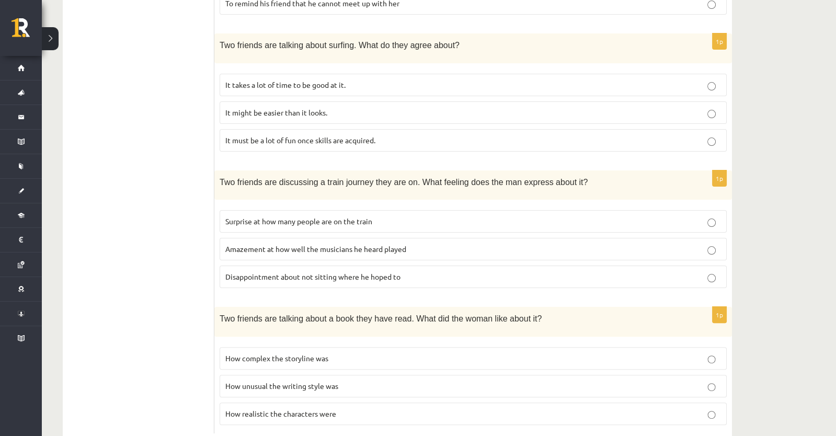
click at [366, 245] on p "Amazement at how well the musicians he heard played" at bounding box center [473, 249] width 496 height 11
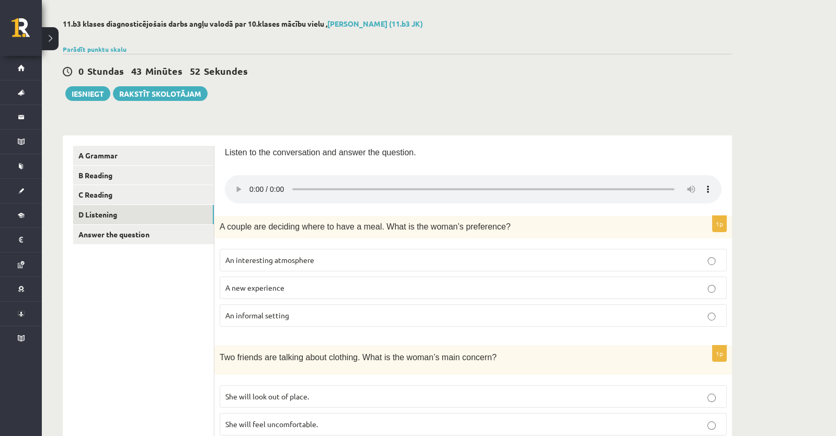
scroll to position [0, 0]
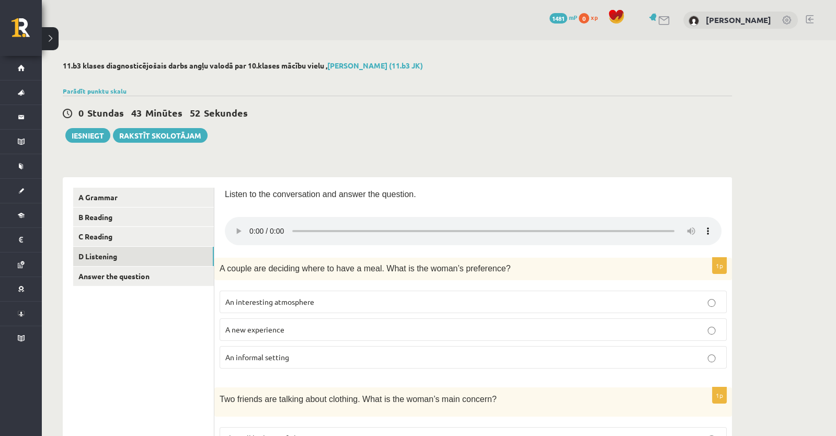
click at [144, 281] on link "Answer the question" at bounding box center [143, 276] width 141 height 19
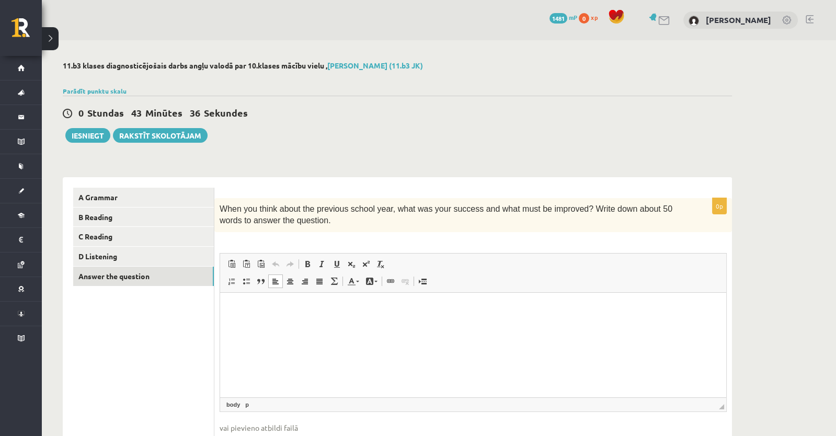
click at [297, 321] on html at bounding box center [473, 308] width 506 height 32
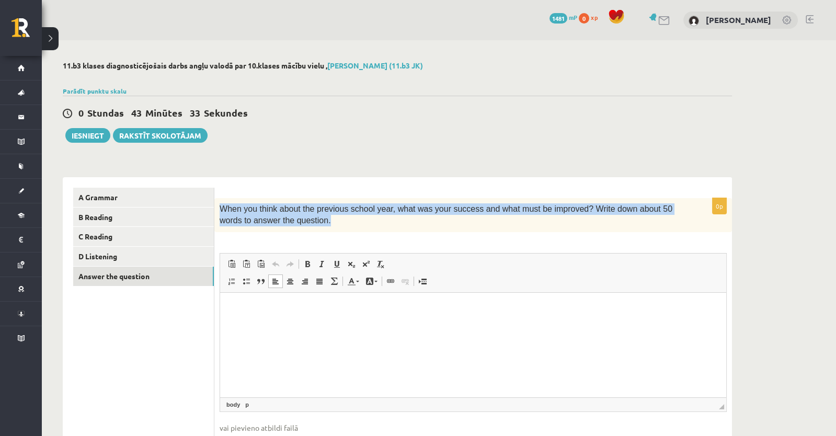
drag, startPoint x: 219, startPoint y: 202, endPoint x: 334, endPoint y: 231, distance: 118.1
click at [334, 231] on div "When you think about the previous school year, what was your success and what m…" at bounding box center [473, 215] width 518 height 34
copy span "When you think about the previous school year, what was your success and what m…"
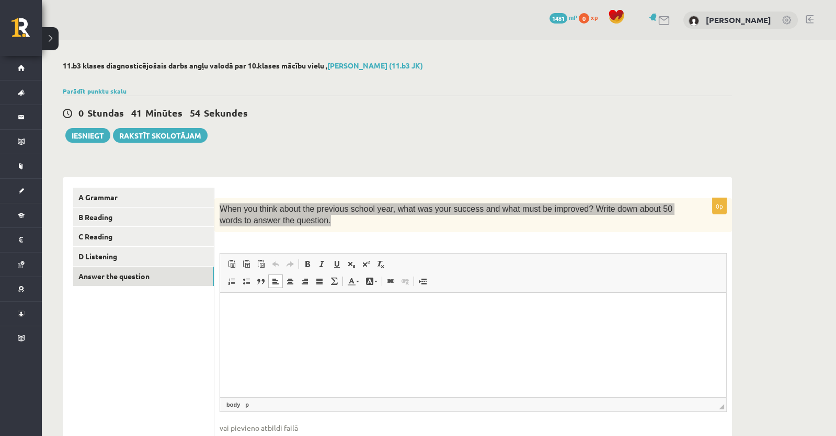
click at [421, 319] on html at bounding box center [473, 308] width 506 height 32
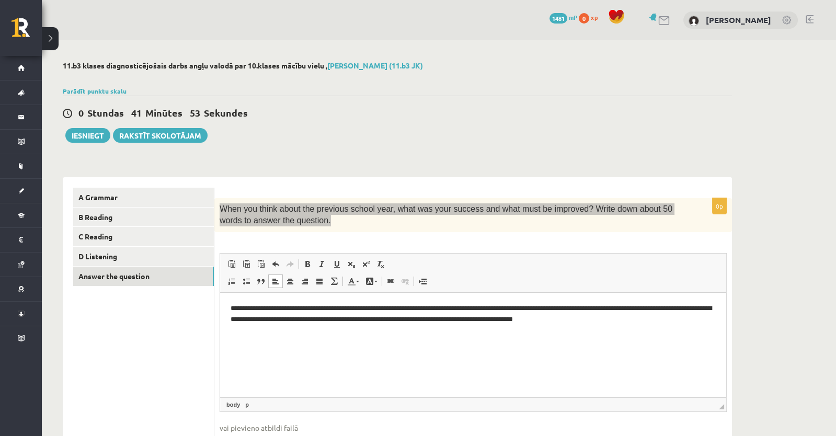
click at [482, 270] on span "Paste Keyboard shortcut Command+V Paste as plain text Keyboard shortcut Command…" at bounding box center [473, 265] width 498 height 17
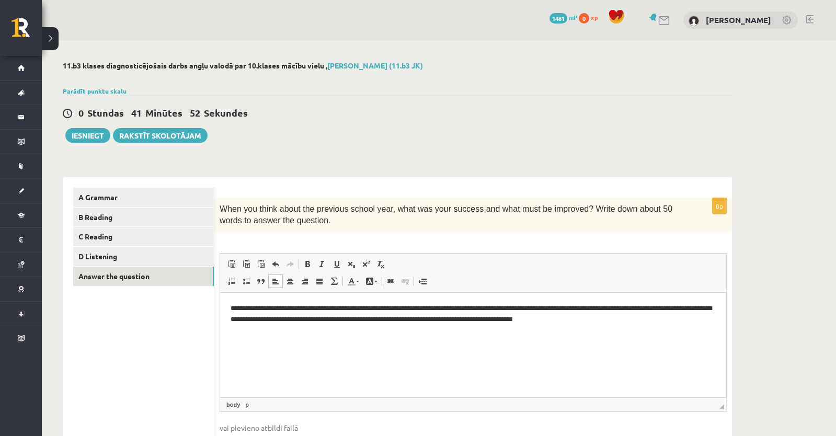
click at [540, 219] on p "When you think about the previous school year, what was your success and what m…" at bounding box center [447, 215] width 455 height 24
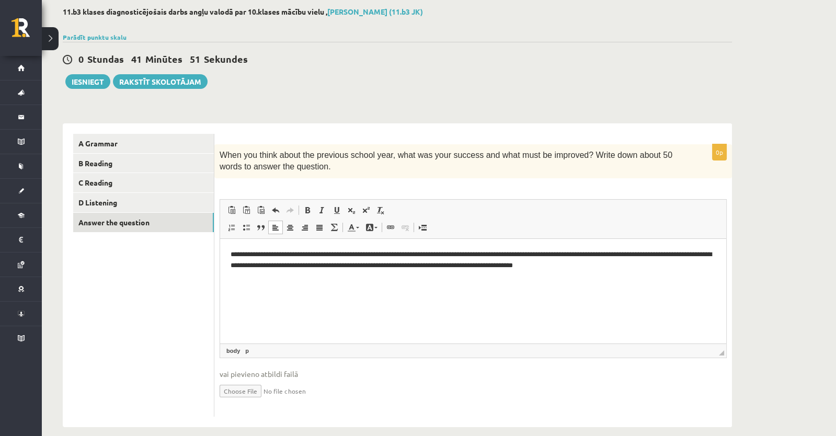
scroll to position [64, 0]
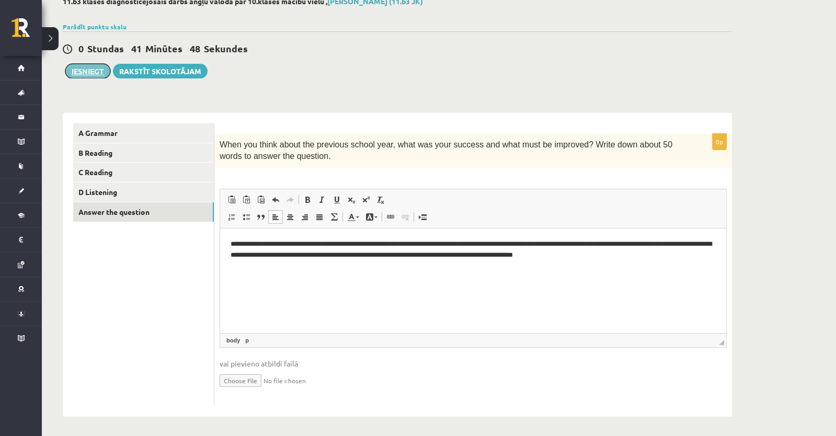
click at [99, 74] on button "Iesniegt" at bounding box center [87, 71] width 45 height 15
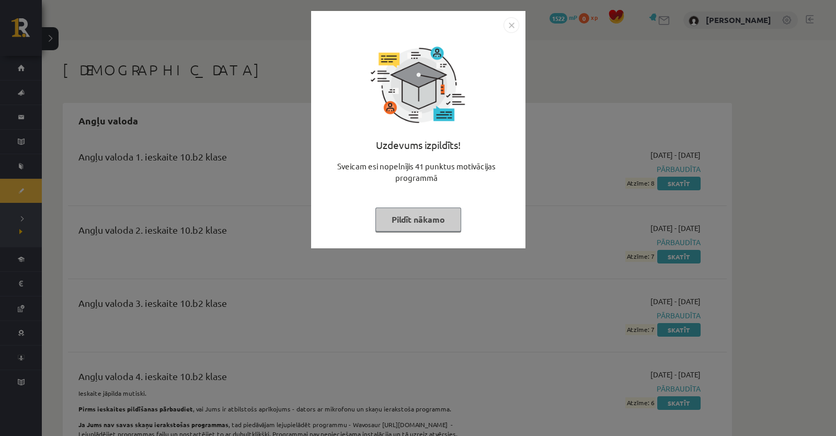
click at [512, 26] on img "Close" at bounding box center [512, 25] width 16 height 16
